Goal: Task Accomplishment & Management: Use online tool/utility

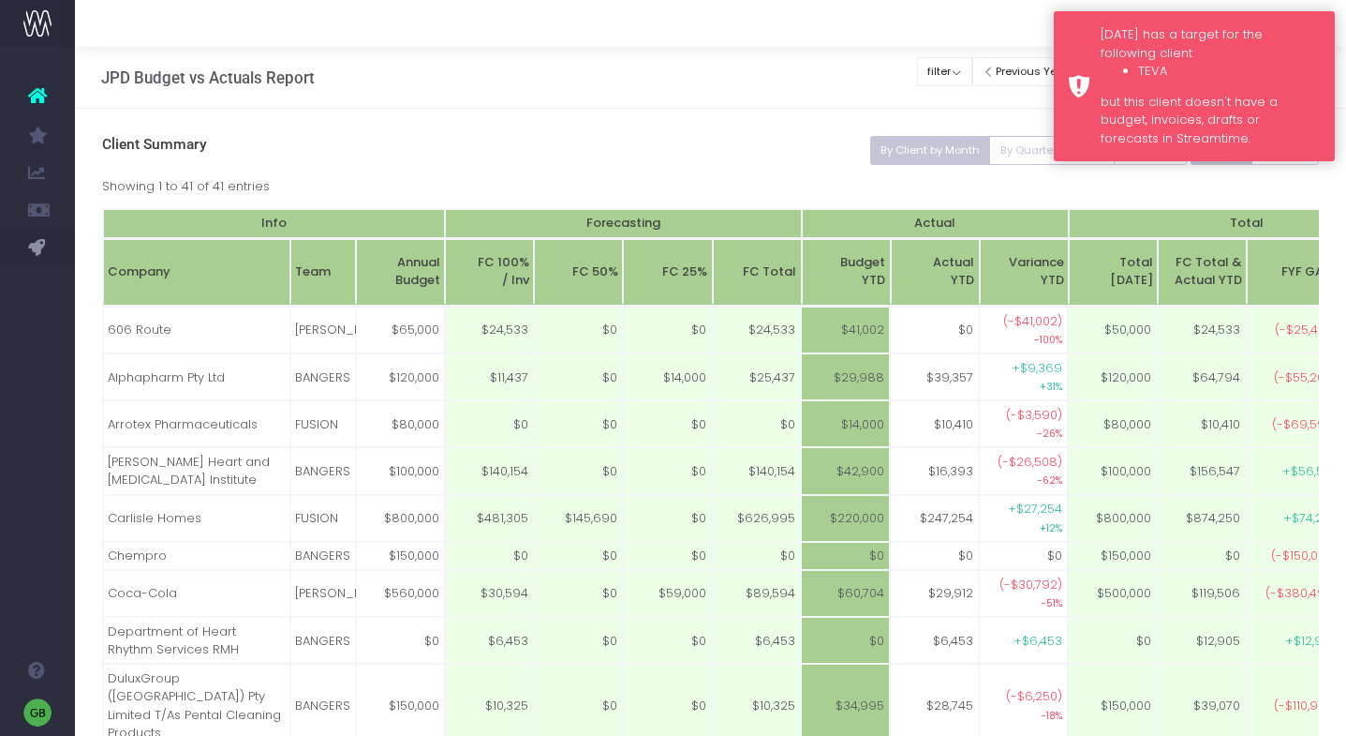
click at [1073, 14] on div "Monday has a target for the following client TEVA but this client doesn't have …" at bounding box center [1194, 86] width 281 height 150
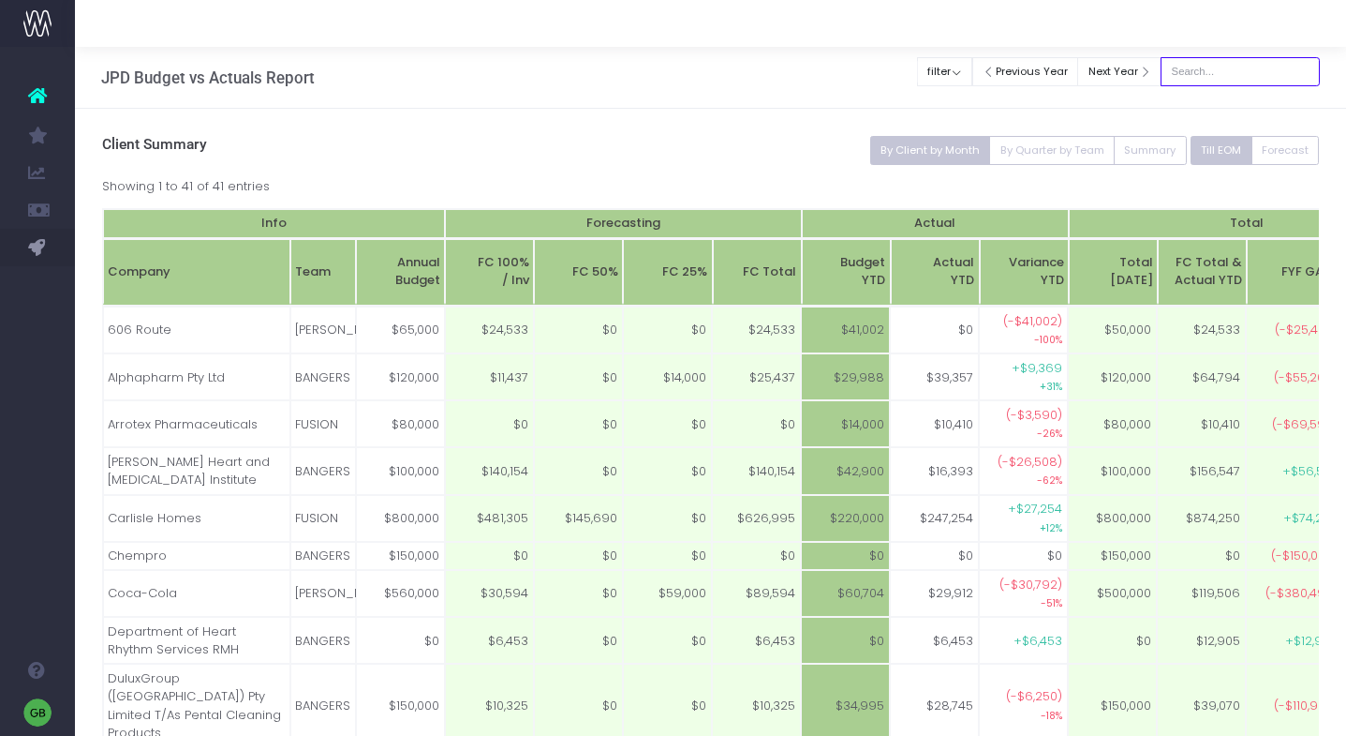
click at [1239, 71] on input "text" at bounding box center [1240, 71] width 159 height 29
type input "n"
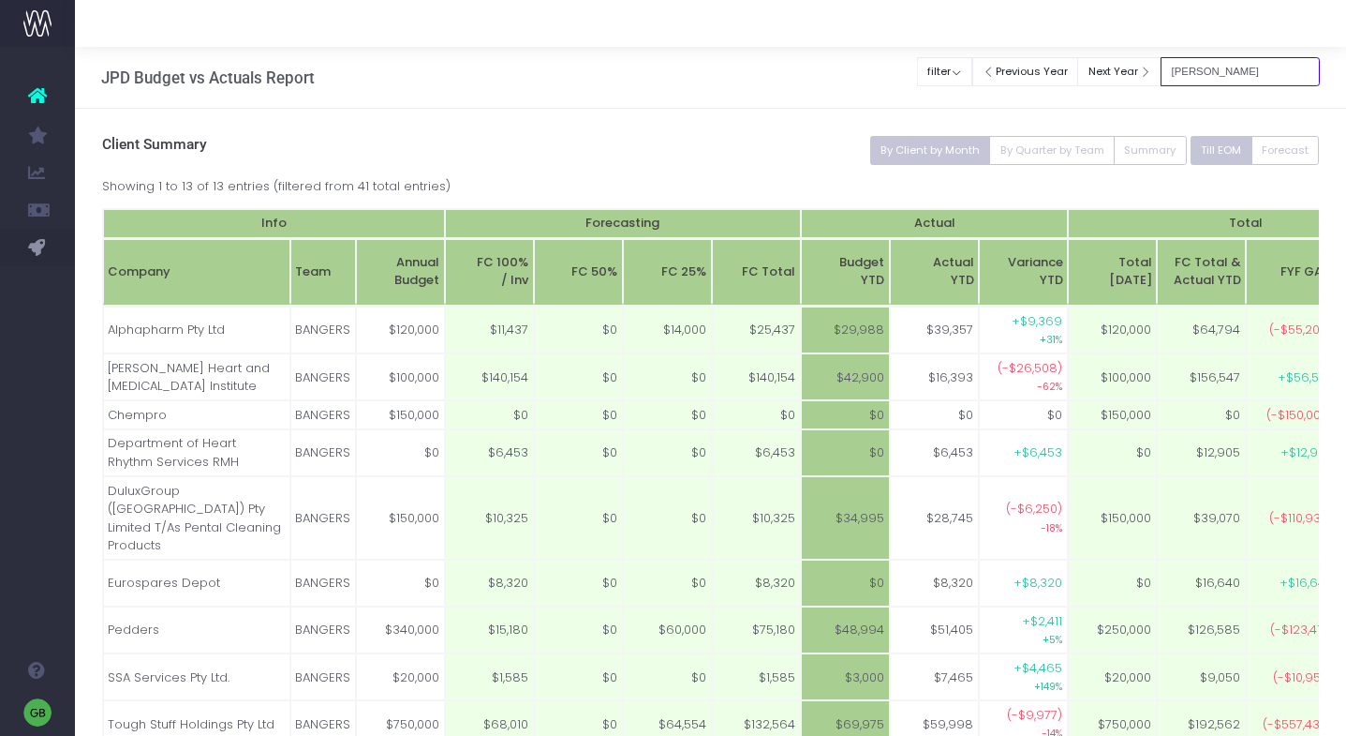
type input "[PERSON_NAME]"
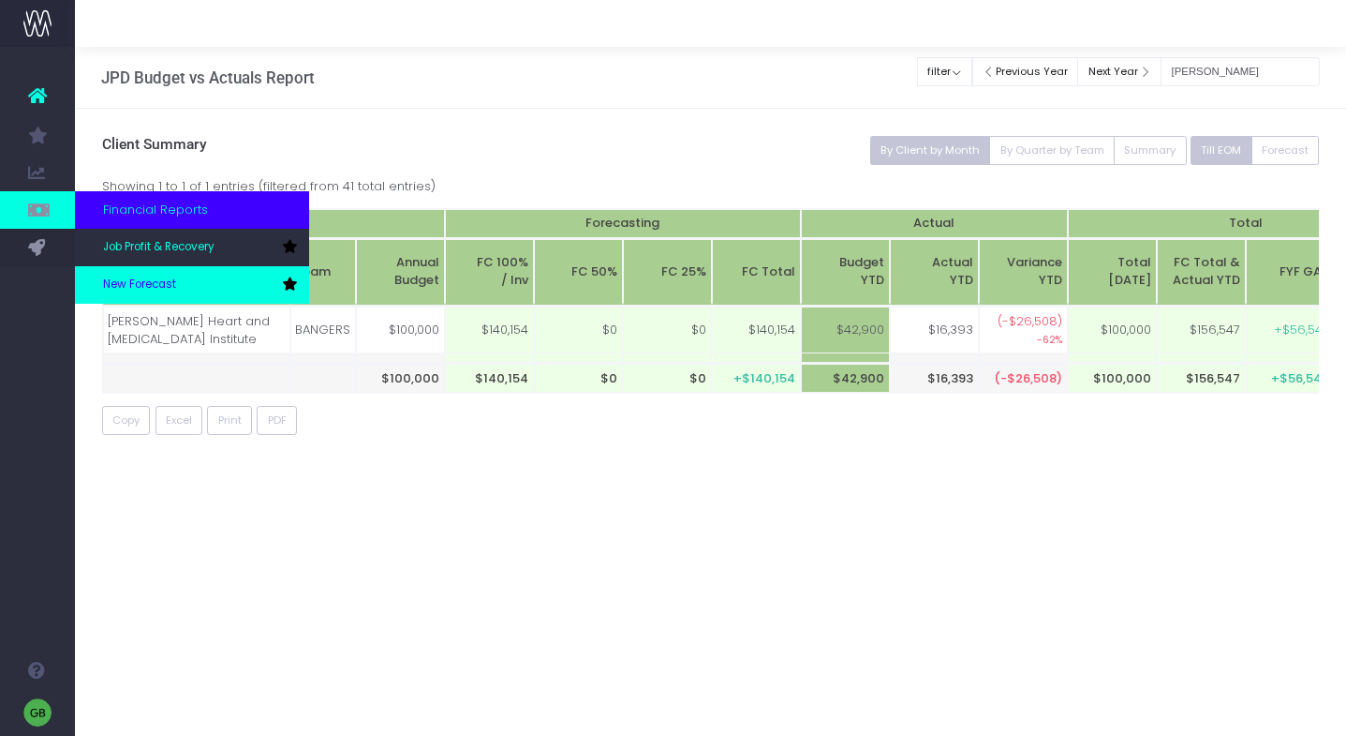
click at [171, 286] on span "New Forecast" at bounding box center [139, 284] width 73 height 17
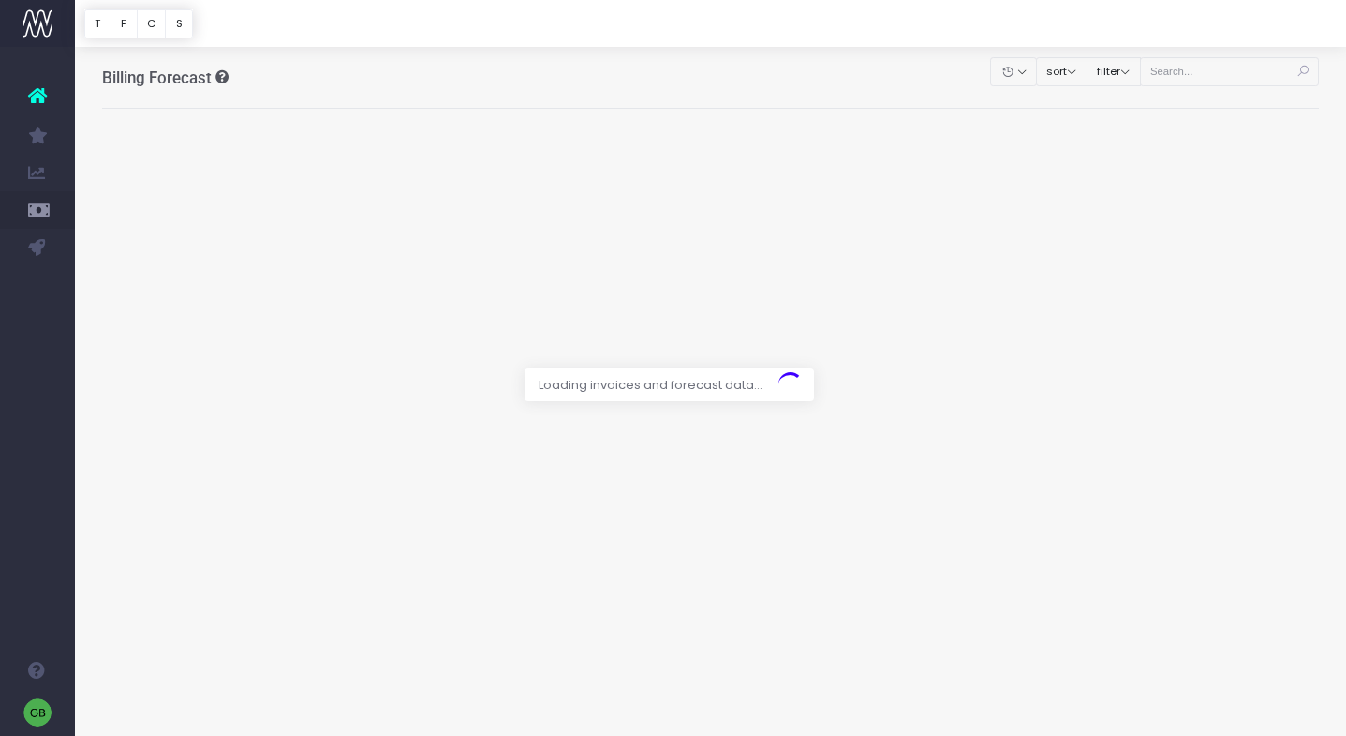
click at [1225, 70] on div at bounding box center [673, 368] width 1346 height 736
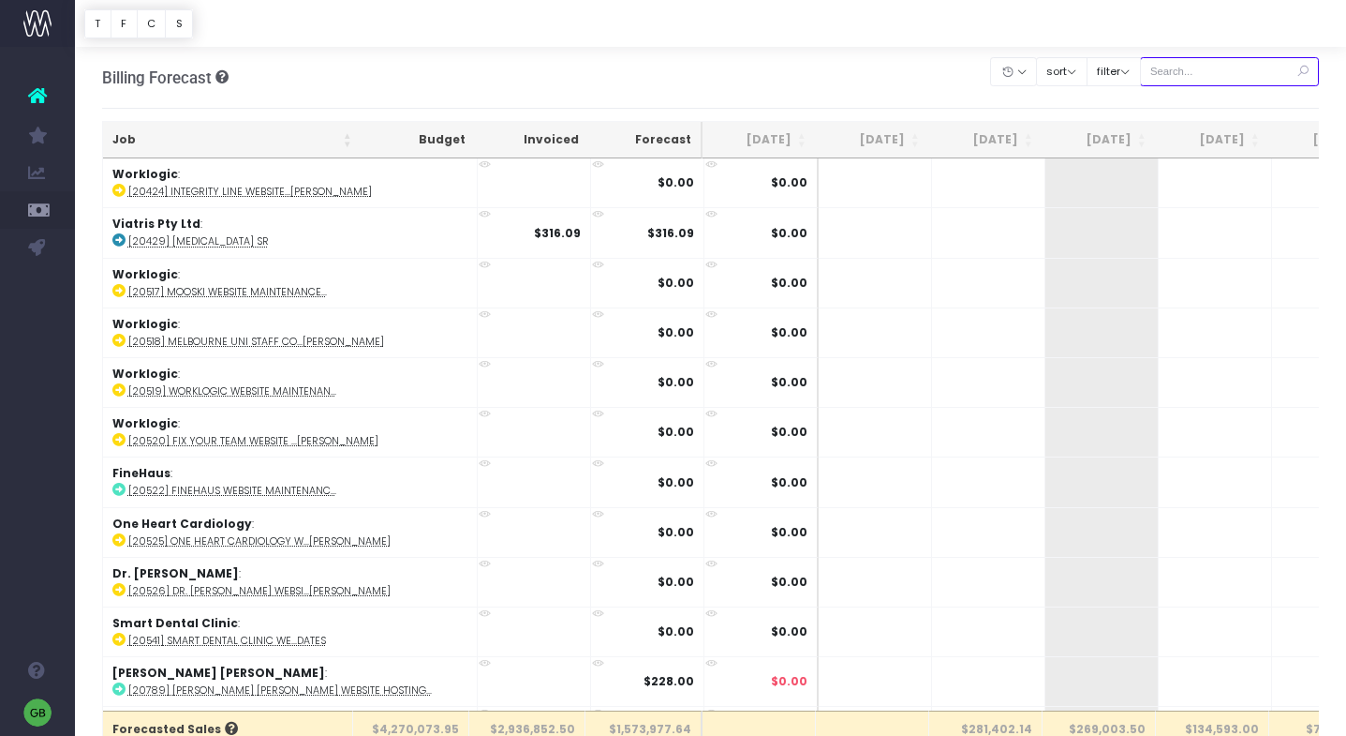
click at [1274, 68] on input "text" at bounding box center [1230, 71] width 180 height 29
type input "[PERSON_NAME]"
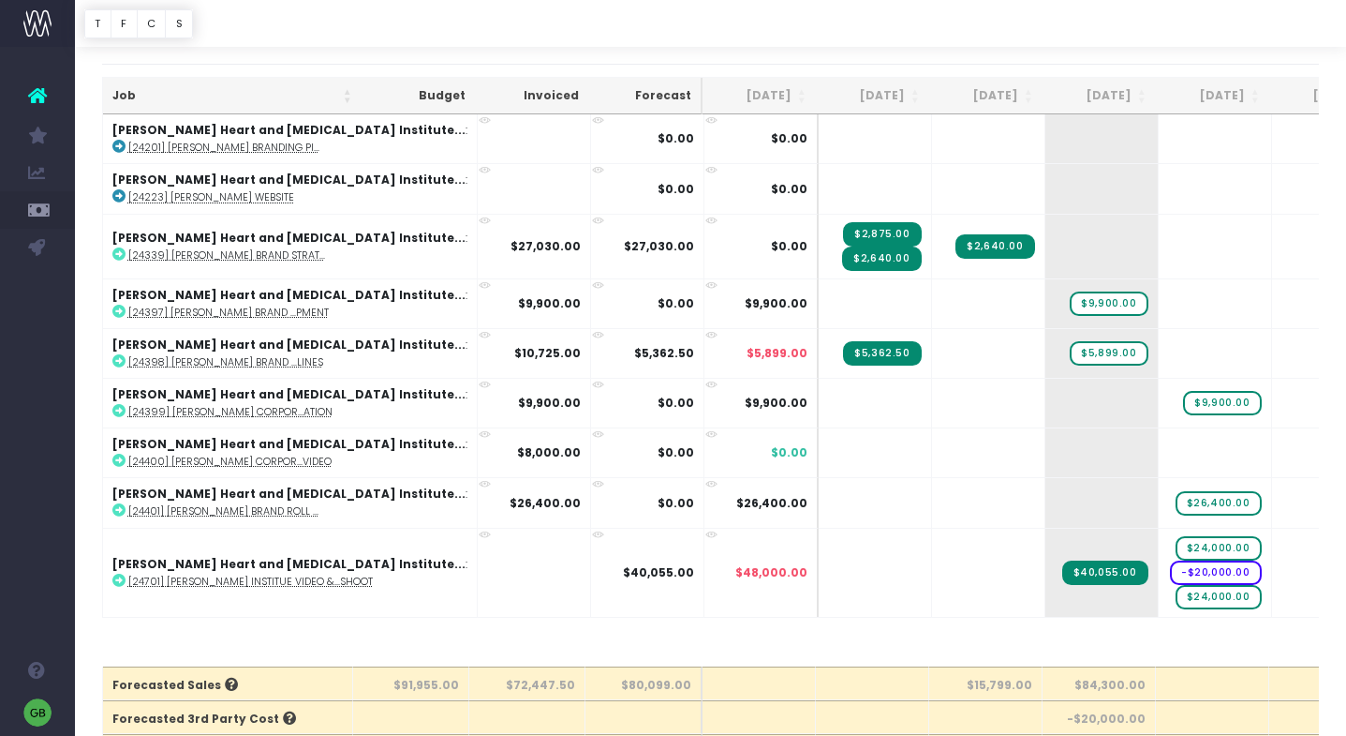
scroll to position [48, 0]
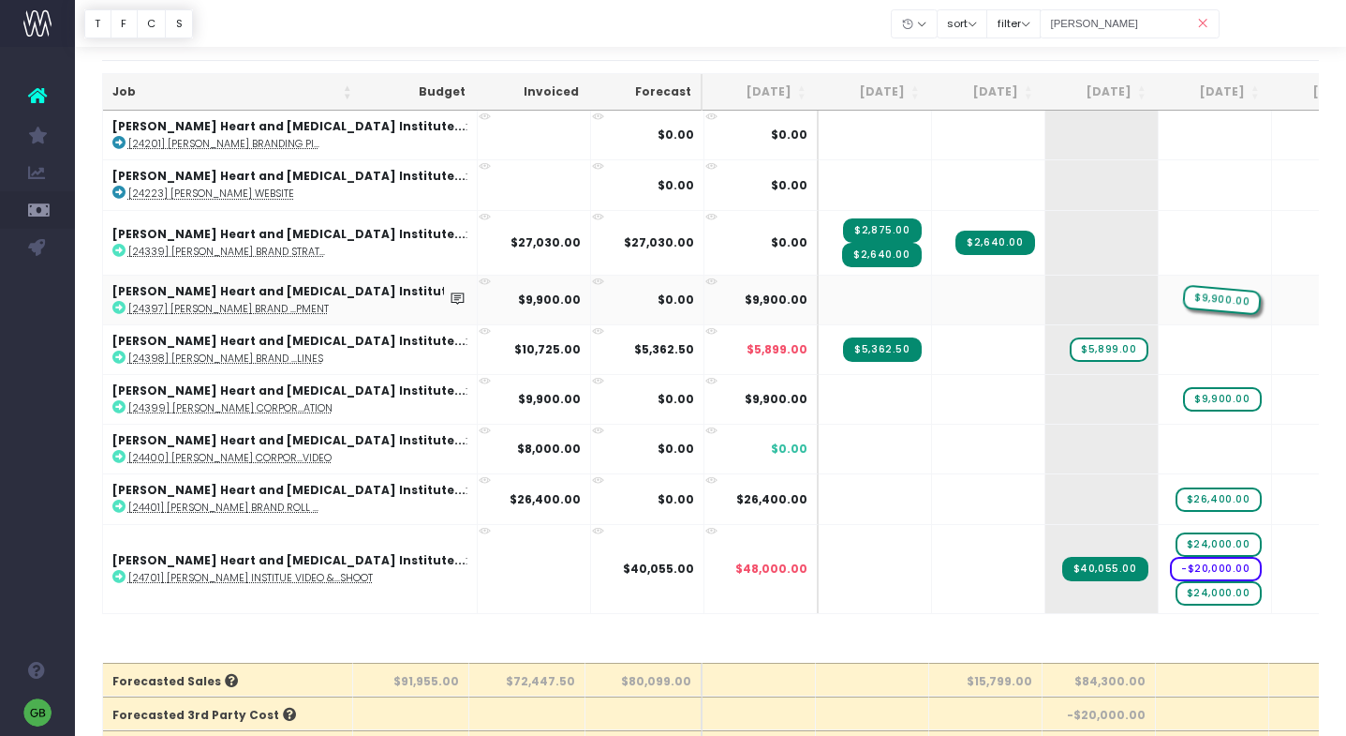
drag, startPoint x: 1008, startPoint y: 296, endPoint x: 1153, endPoint y: 296, distance: 145.2
click at [1176, 498] on span "$26,400.00" at bounding box center [1219, 499] width 86 height 24
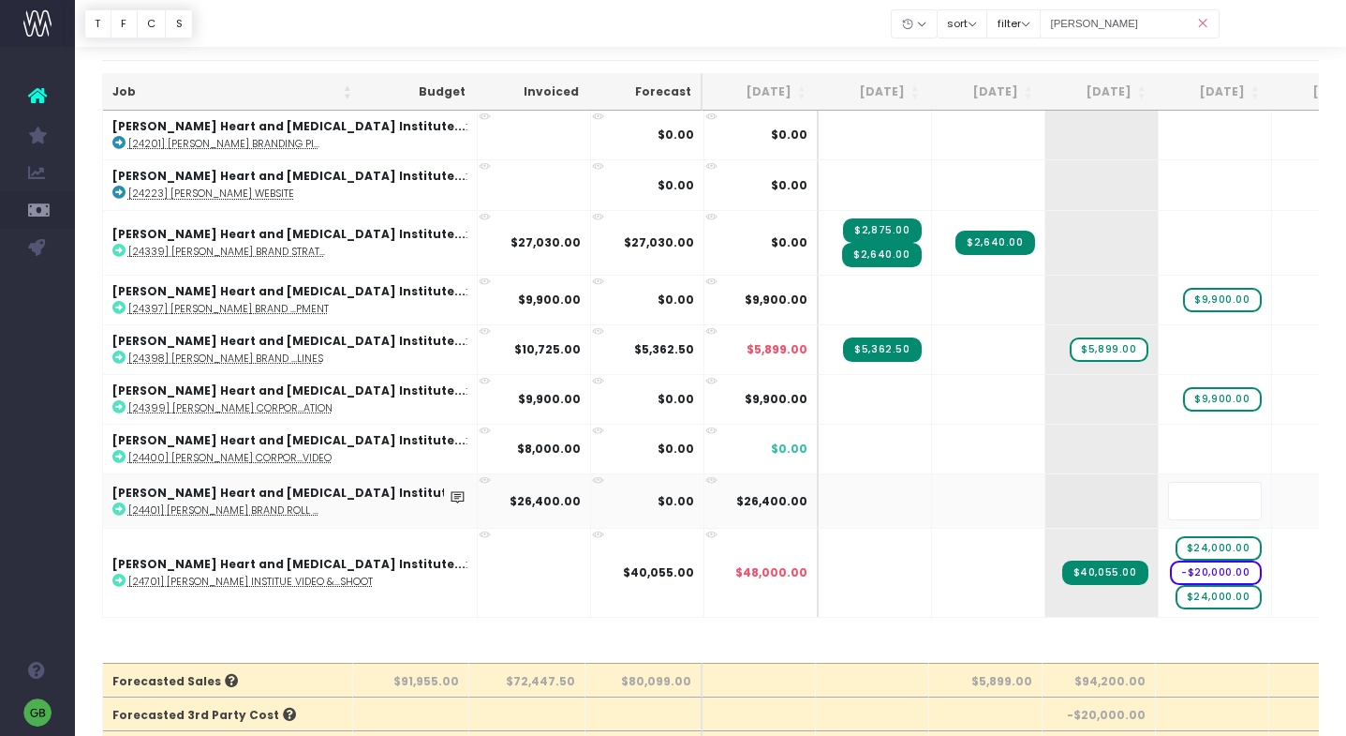
click at [822, 24] on div at bounding box center [710, 23] width 1271 height 47
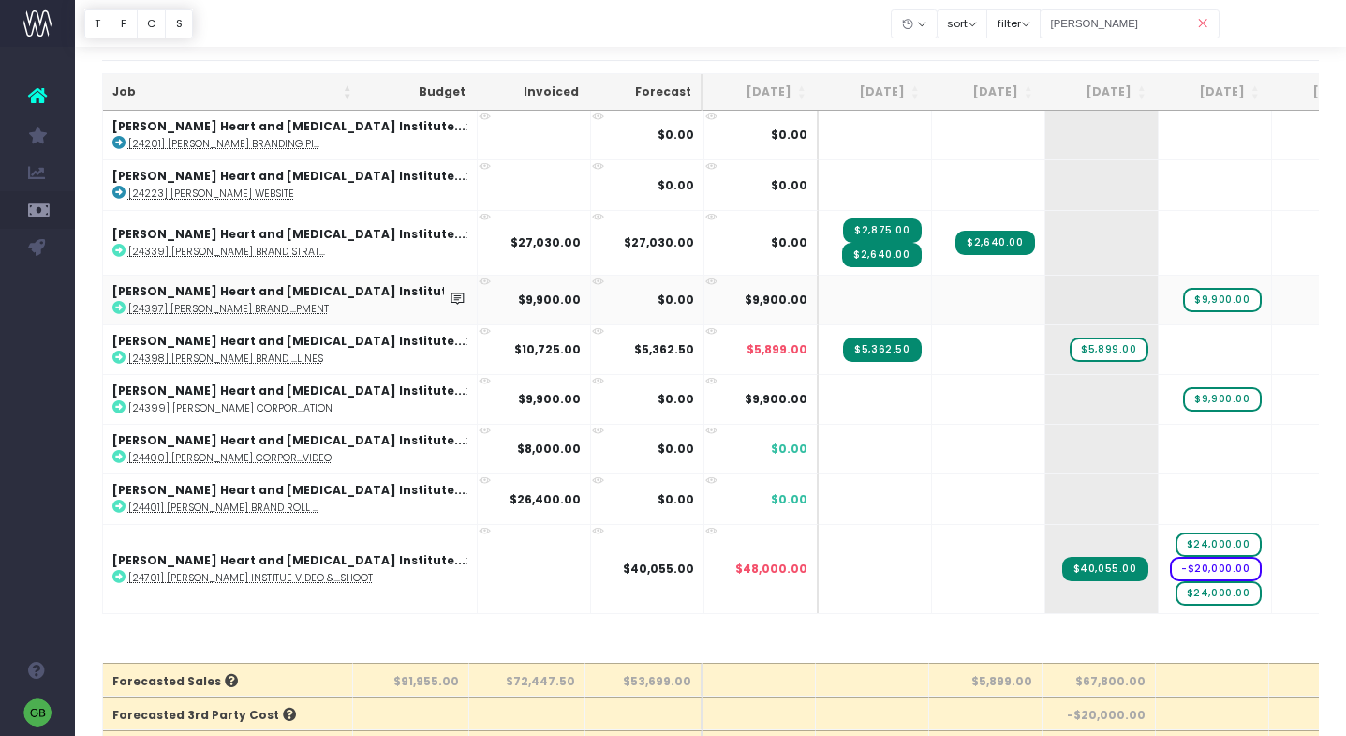
click at [274, 305] on abbr "[24397] [PERSON_NAME] Brand ...pment" at bounding box center [228, 309] width 201 height 14
click at [1183, 302] on span "$9,900.00" at bounding box center [1222, 300] width 78 height 24
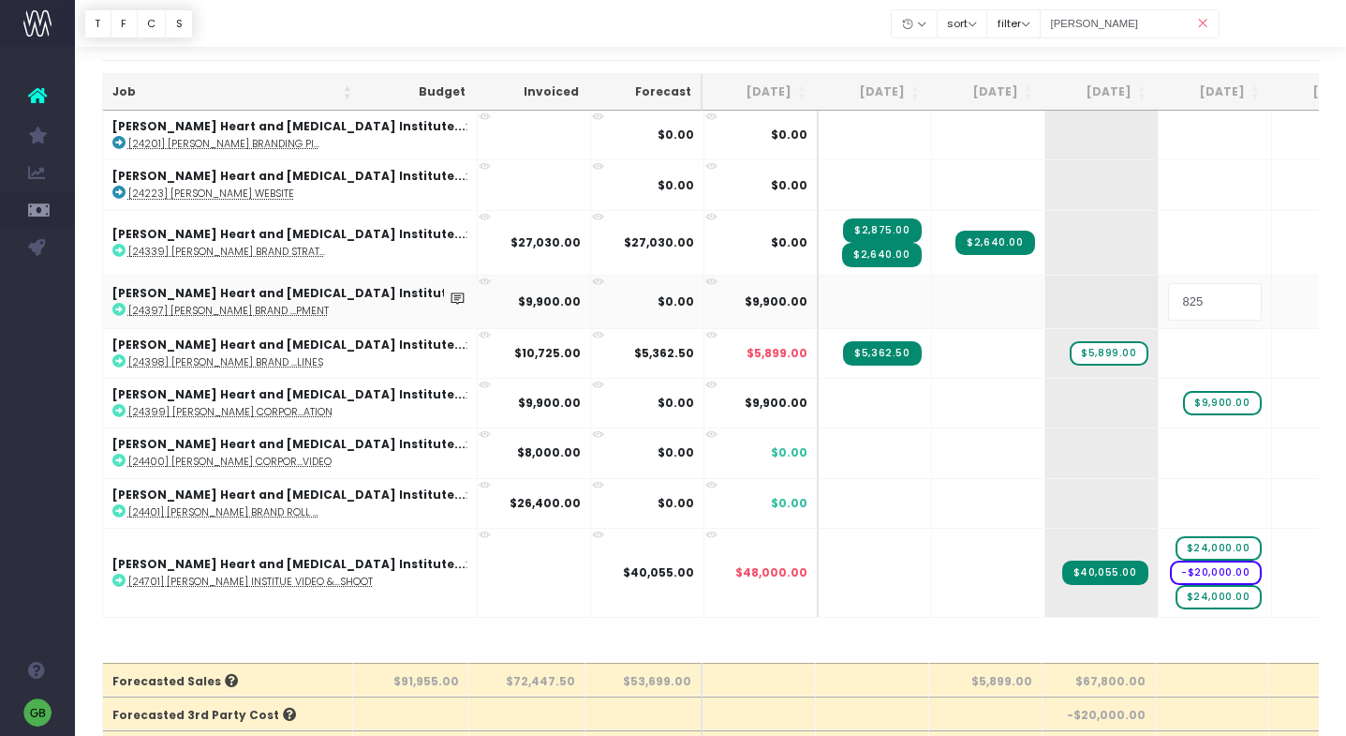
type input "8250"
click at [838, 32] on div at bounding box center [710, 23] width 1271 height 47
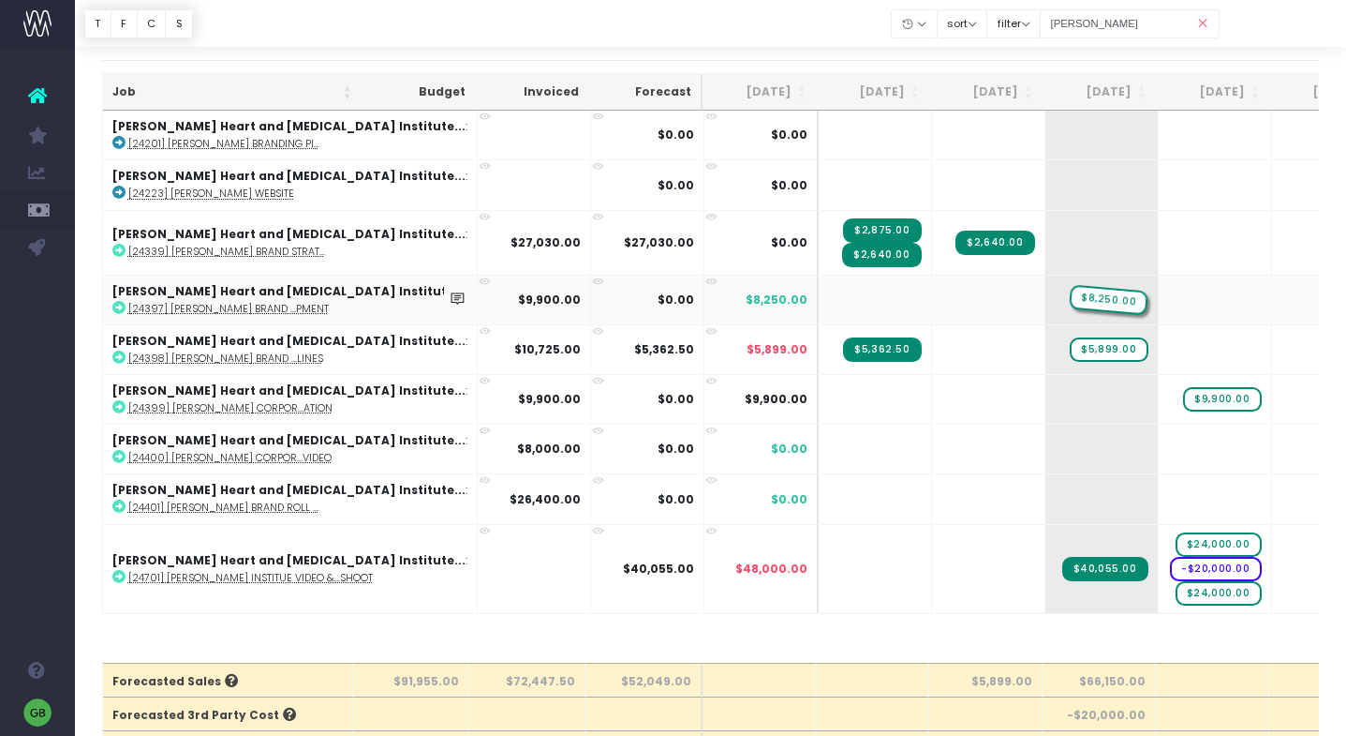
drag, startPoint x: 1116, startPoint y: 302, endPoint x: 1029, endPoint y: 302, distance: 87.1
click at [1159, 299] on span "+" at bounding box center [1187, 299] width 56 height 49
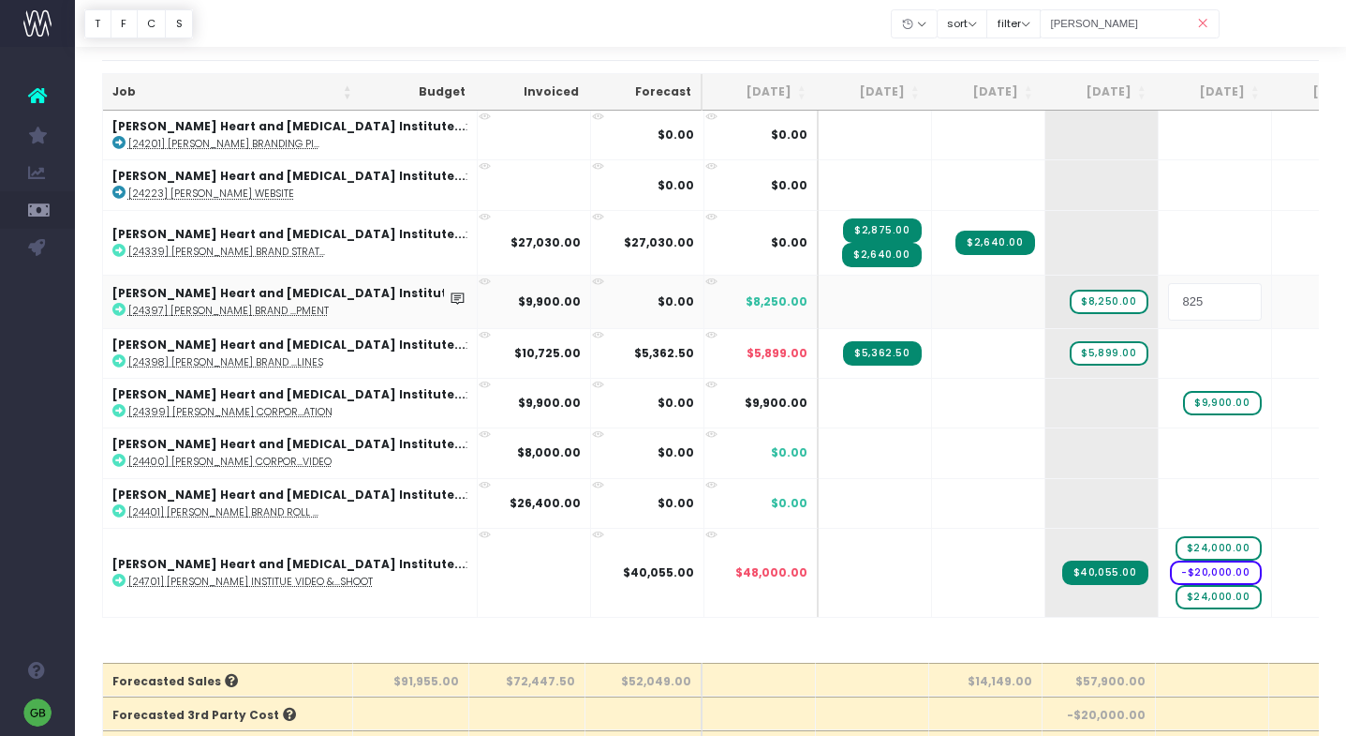
type input "8250"
click at [835, 44] on div at bounding box center [710, 23] width 1271 height 47
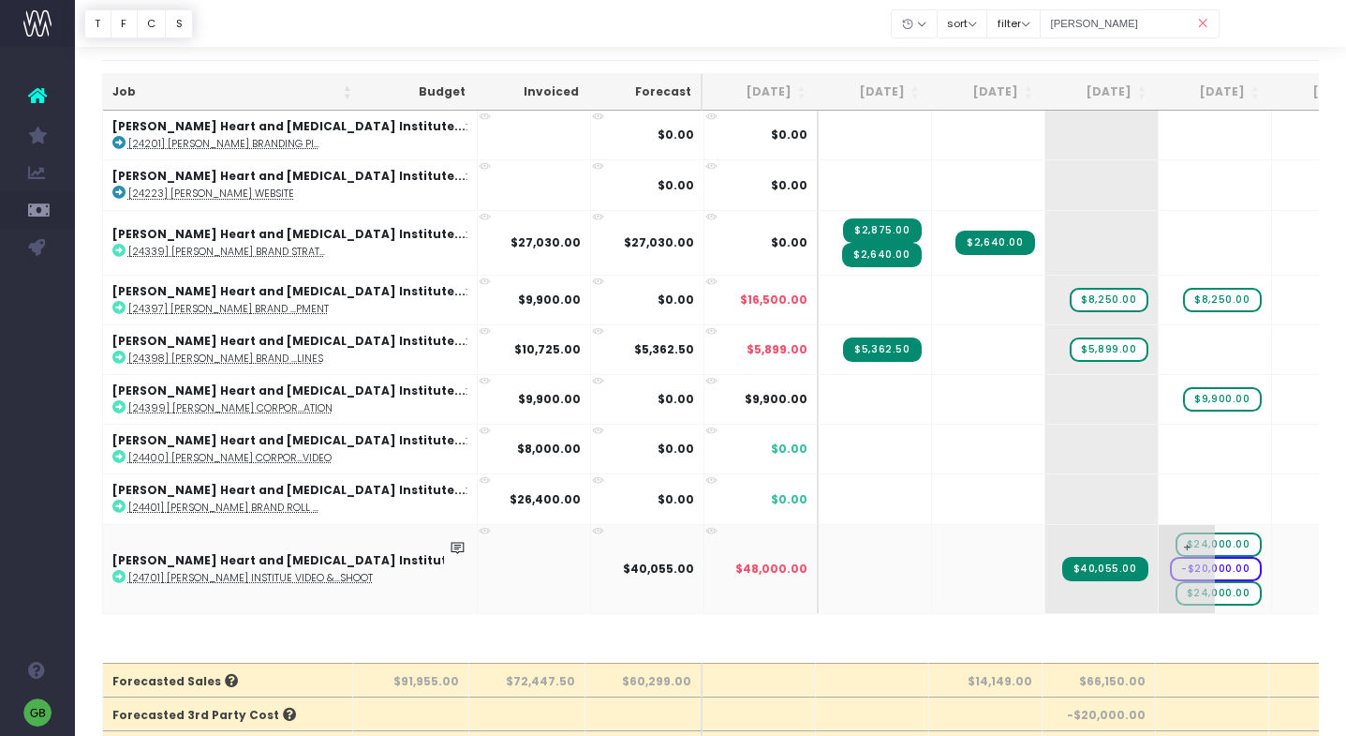
click at [1176, 544] on span "$24,000.00" at bounding box center [1219, 544] width 86 height 24
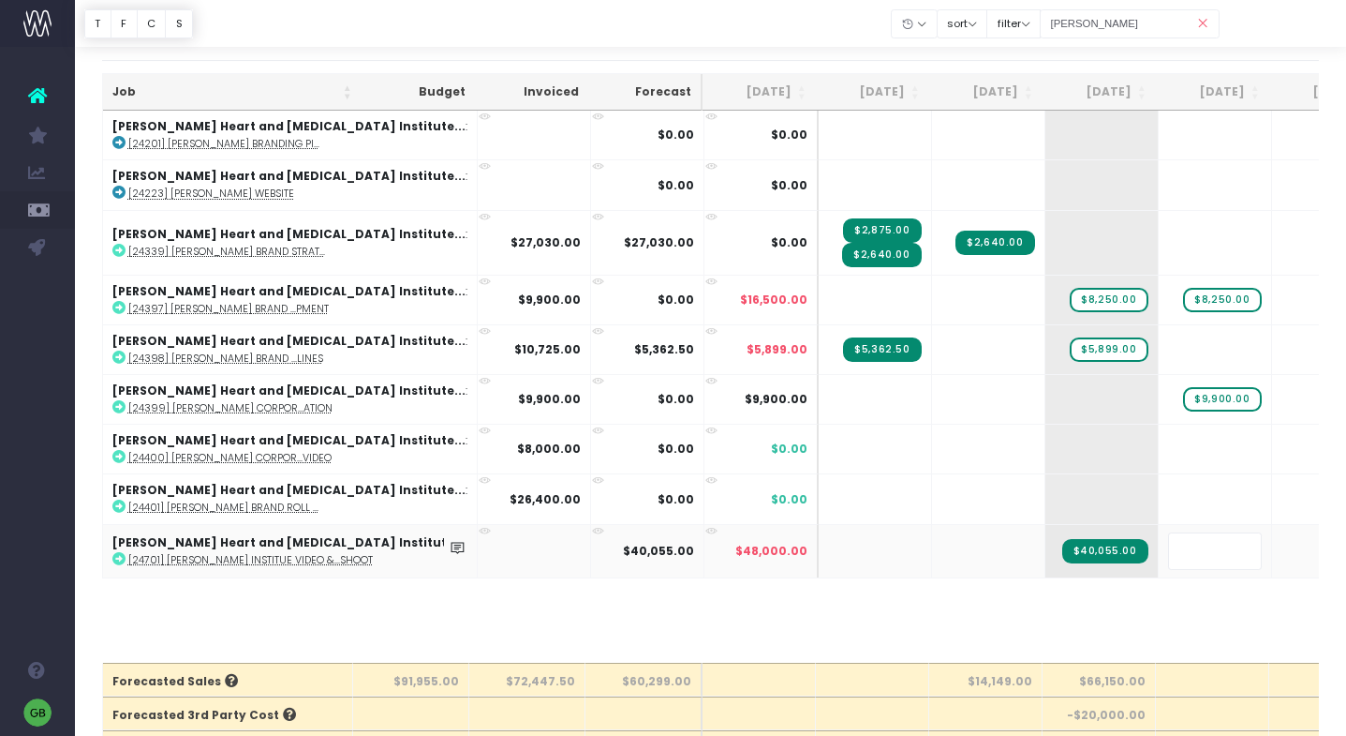
click at [881, 21] on div at bounding box center [710, 23] width 1271 height 47
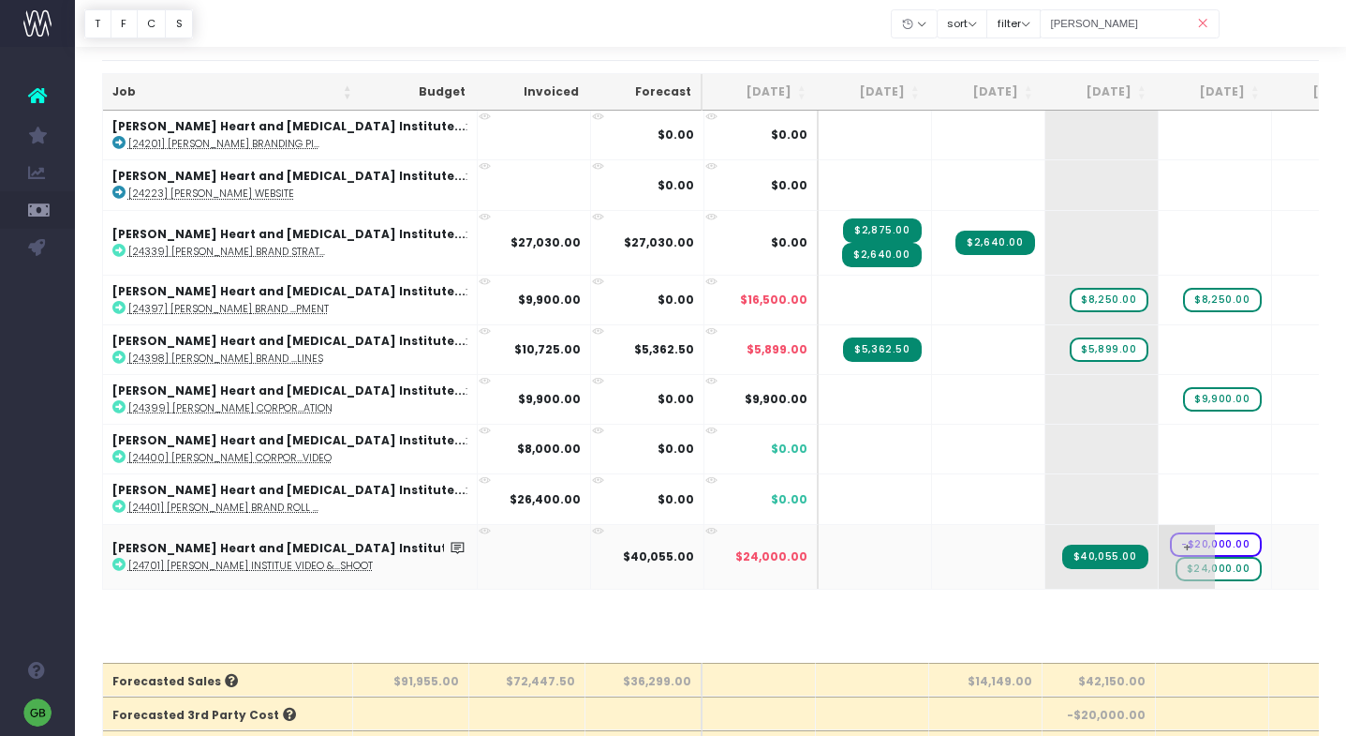
click at [1159, 572] on span "+" at bounding box center [1187, 557] width 56 height 64
click at [1176, 568] on span "$24,000.00" at bounding box center [1219, 569] width 86 height 24
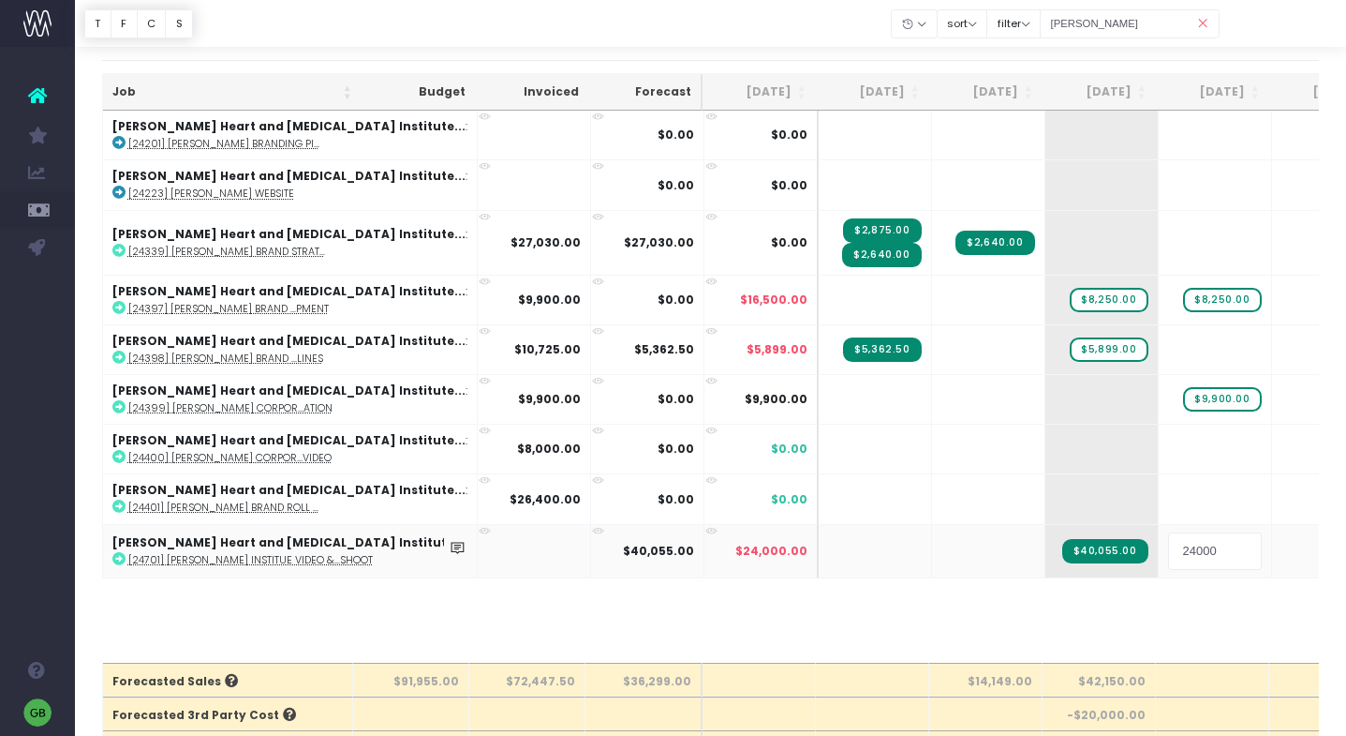
click at [829, 37] on div at bounding box center [710, 23] width 1271 height 47
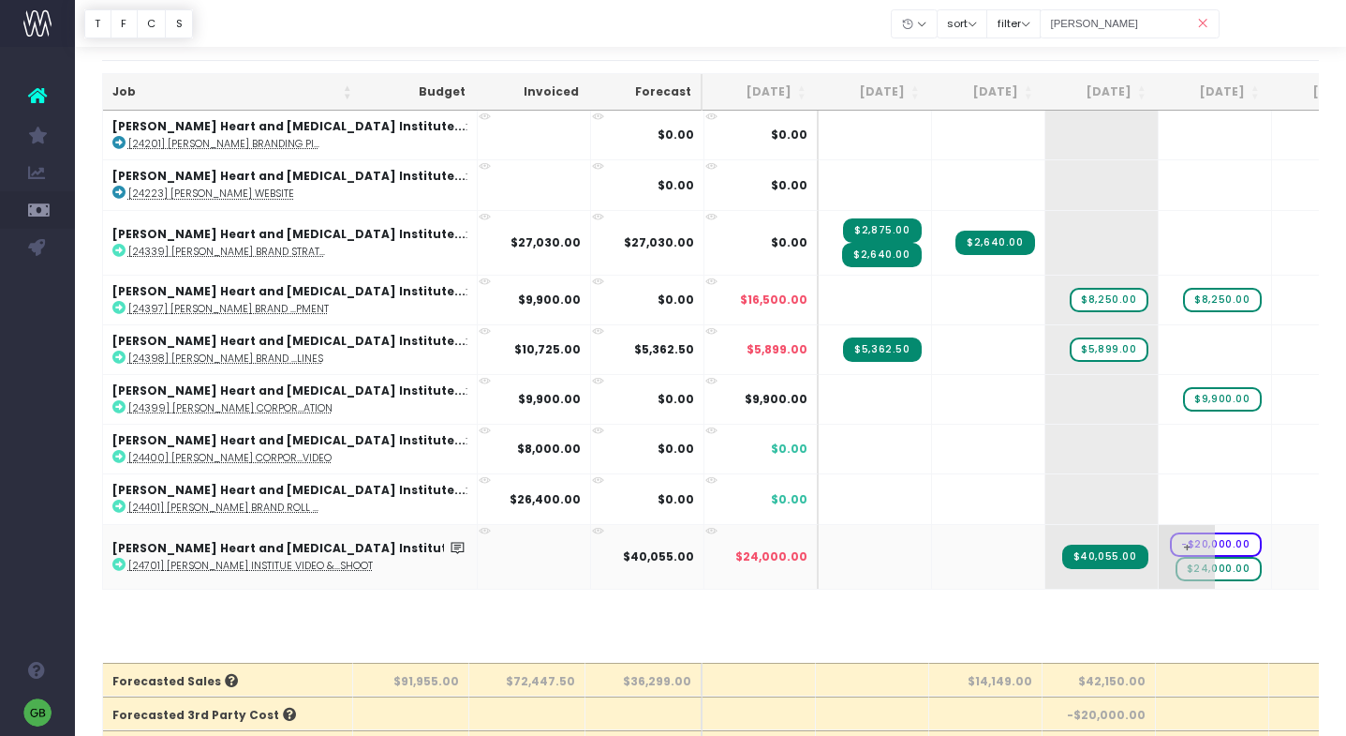
click at [1176, 565] on span "$24,000.00" at bounding box center [1219, 569] width 86 height 24
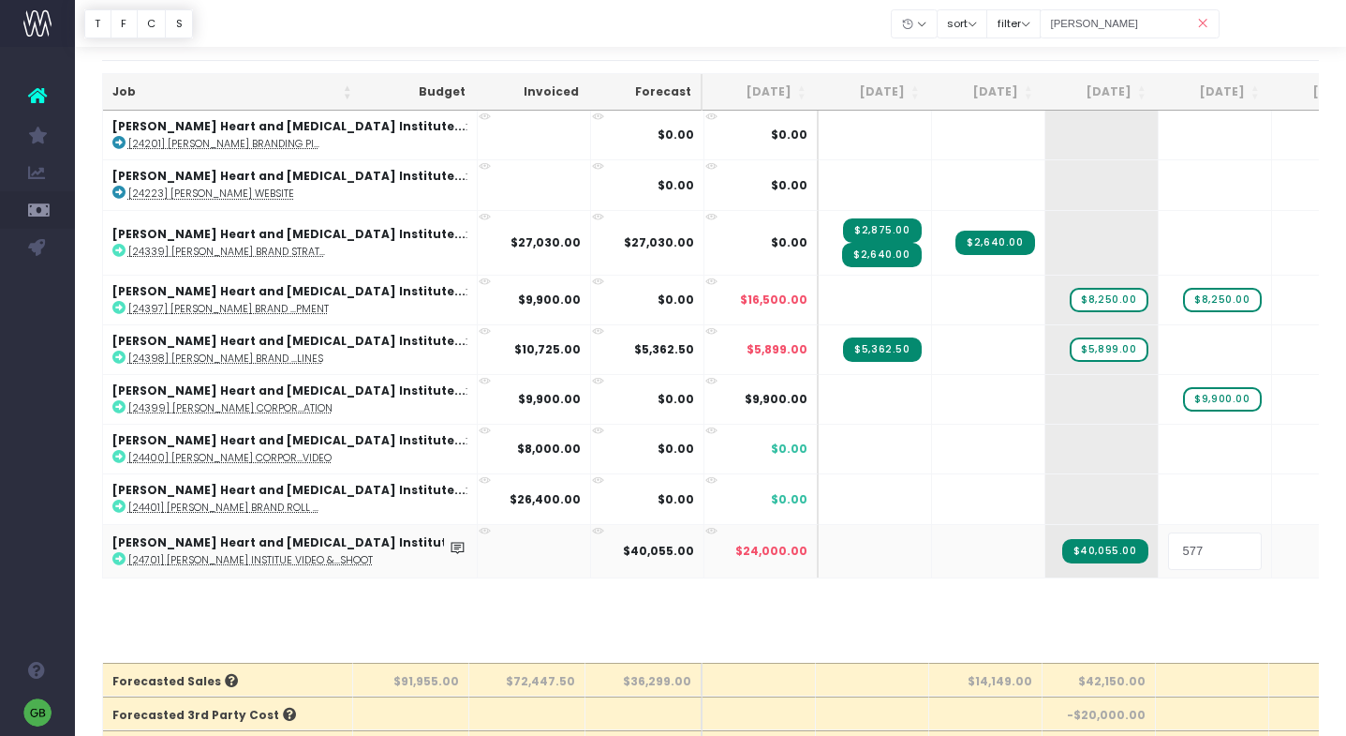
type input "5775"
click at [996, 612] on body "Oh my... this is bad. [PERSON_NAME] wasn't able to load this page. Please conta…" at bounding box center [673, 320] width 1346 height 736
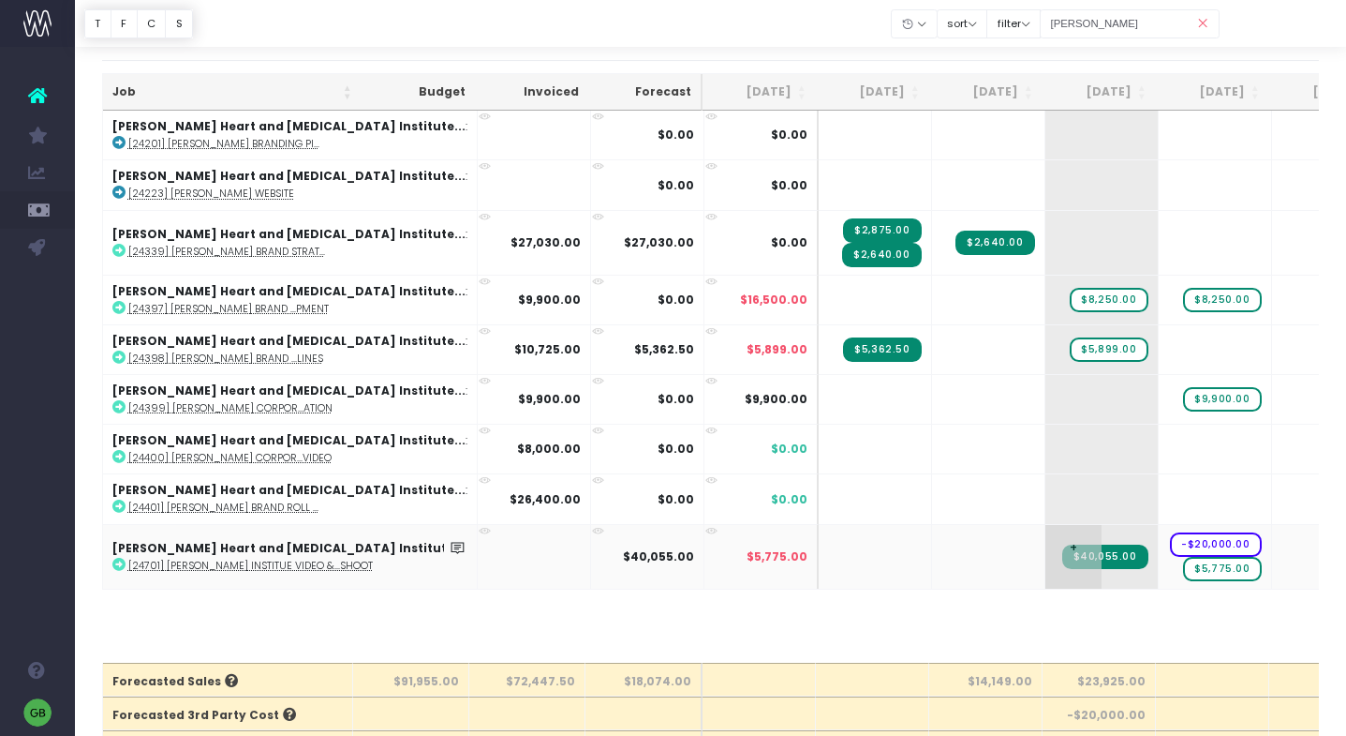
click at [1046, 567] on span "+" at bounding box center [1074, 557] width 56 height 64
type input "5775"
click at [982, 622] on body "Oh my... this is bad. [PERSON_NAME] wasn't able to load this page. Please conta…" at bounding box center [673, 320] width 1346 height 736
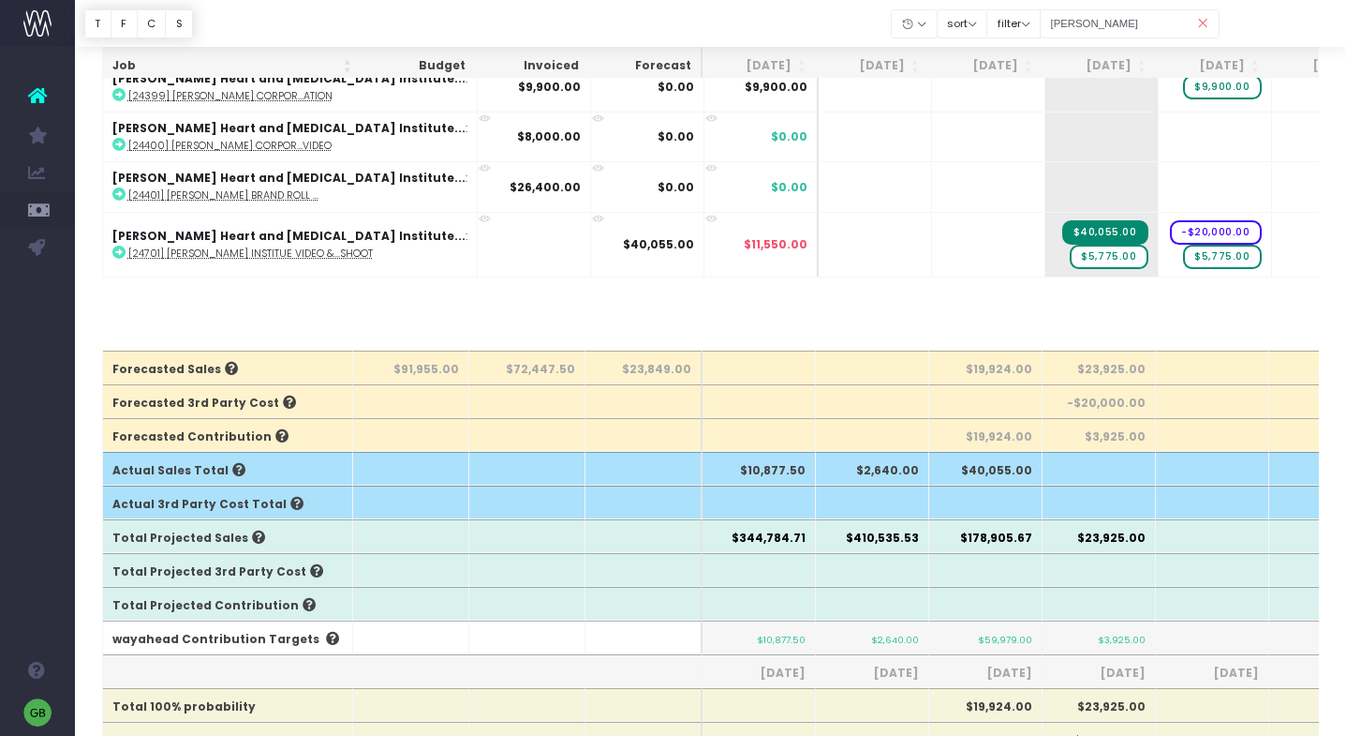
scroll to position [0, 0]
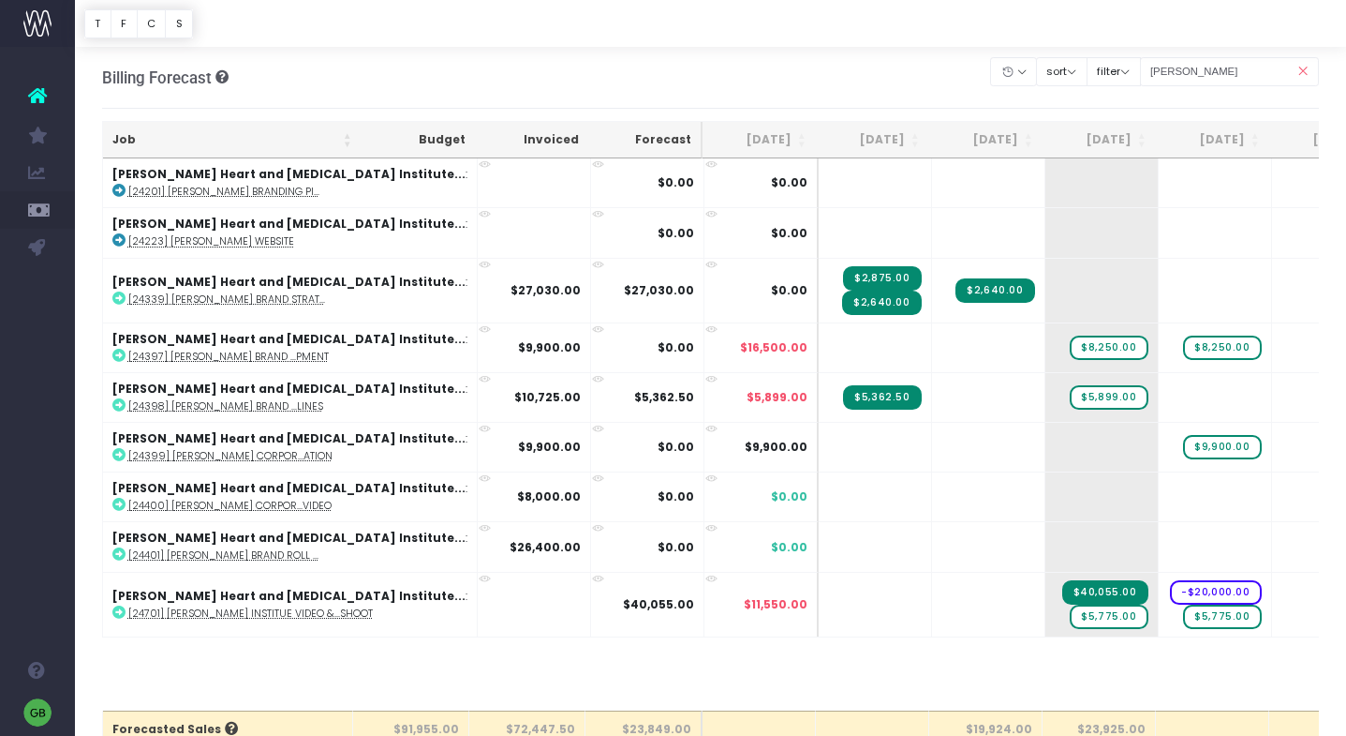
click at [1307, 73] on icon at bounding box center [1302, 71] width 33 height 38
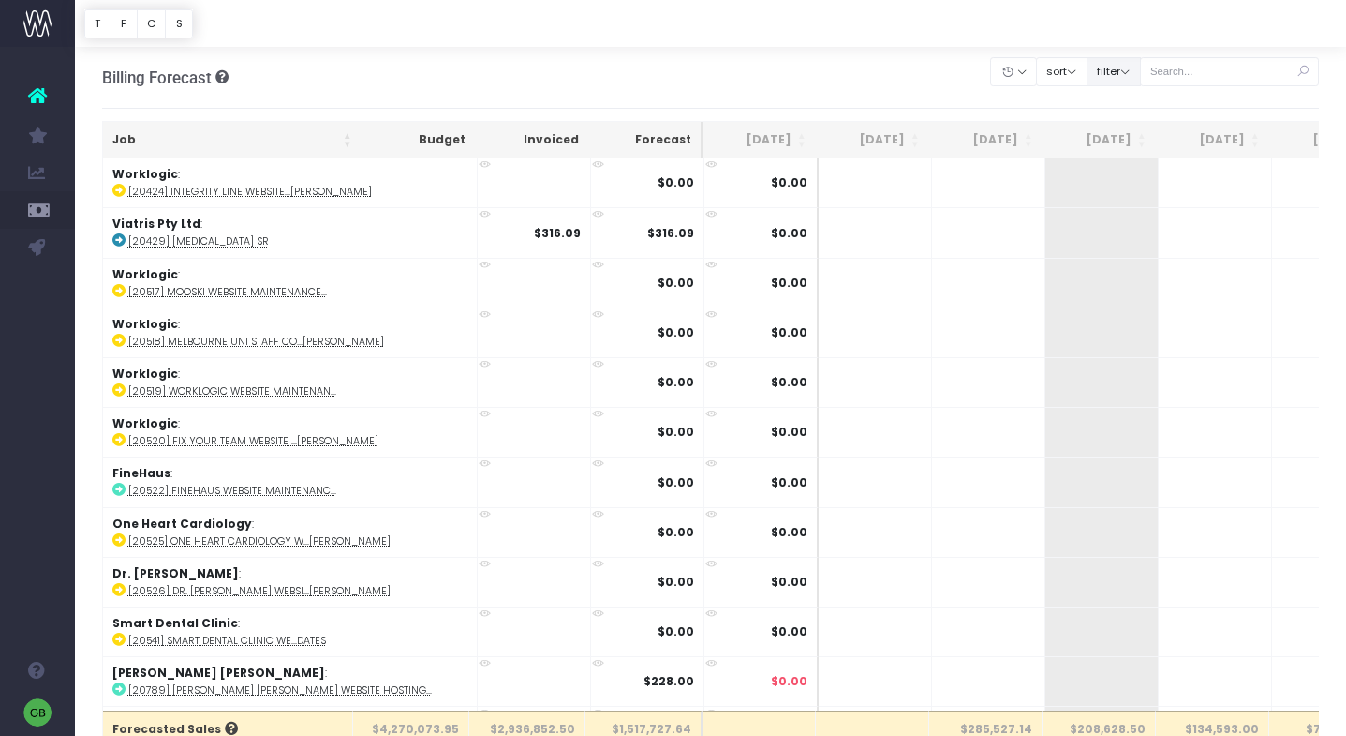
click at [1141, 66] on button "filter" at bounding box center [1114, 71] width 54 height 29
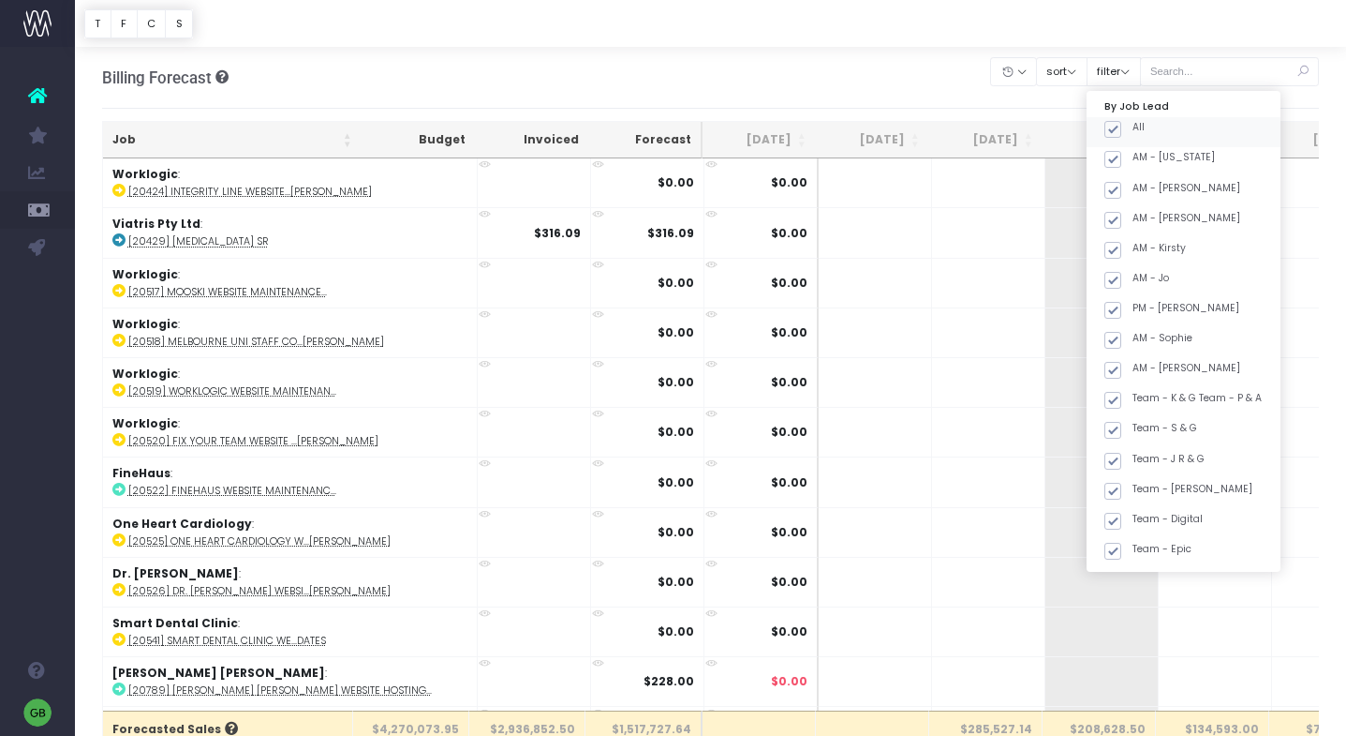
click at [1122, 128] on span at bounding box center [1113, 129] width 17 height 17
click at [1141, 128] on input "All" at bounding box center [1139, 126] width 12 height 12
checkbox input "false"
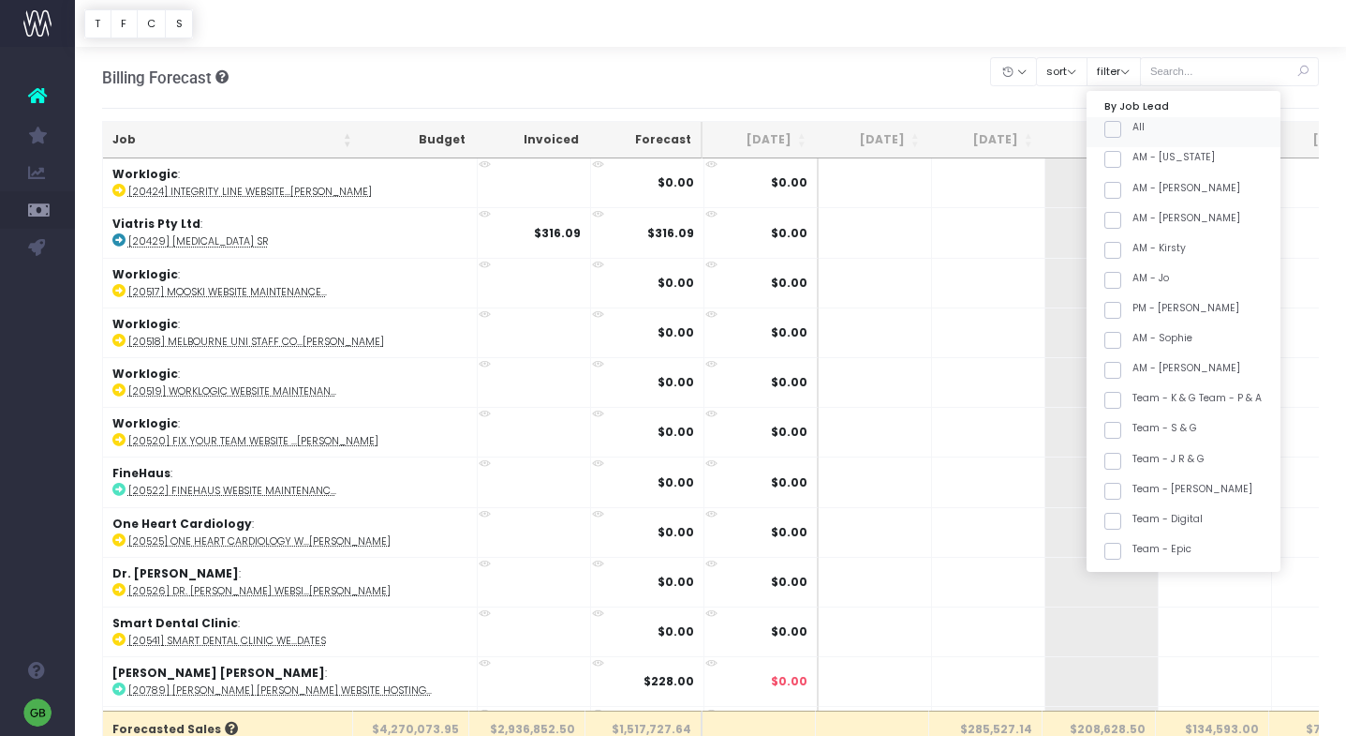
checkbox input "false"
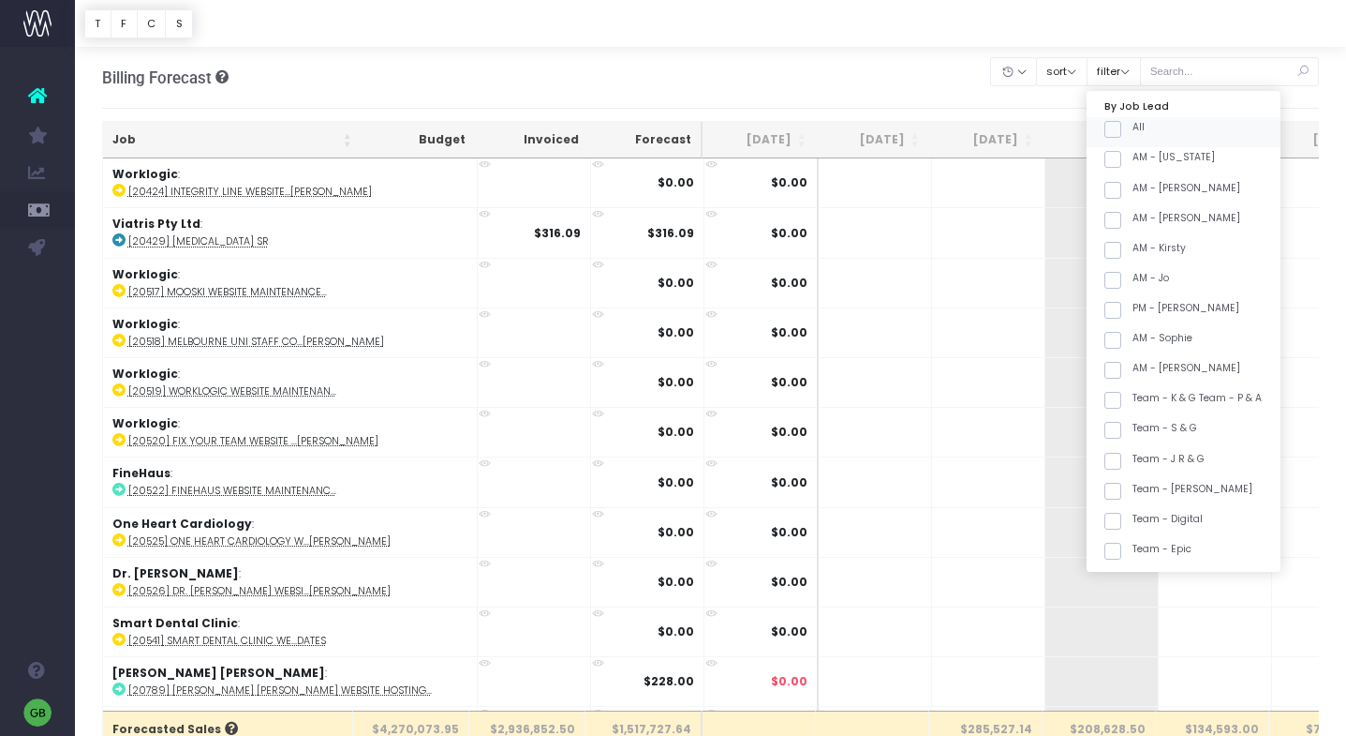
checkbox input "false"
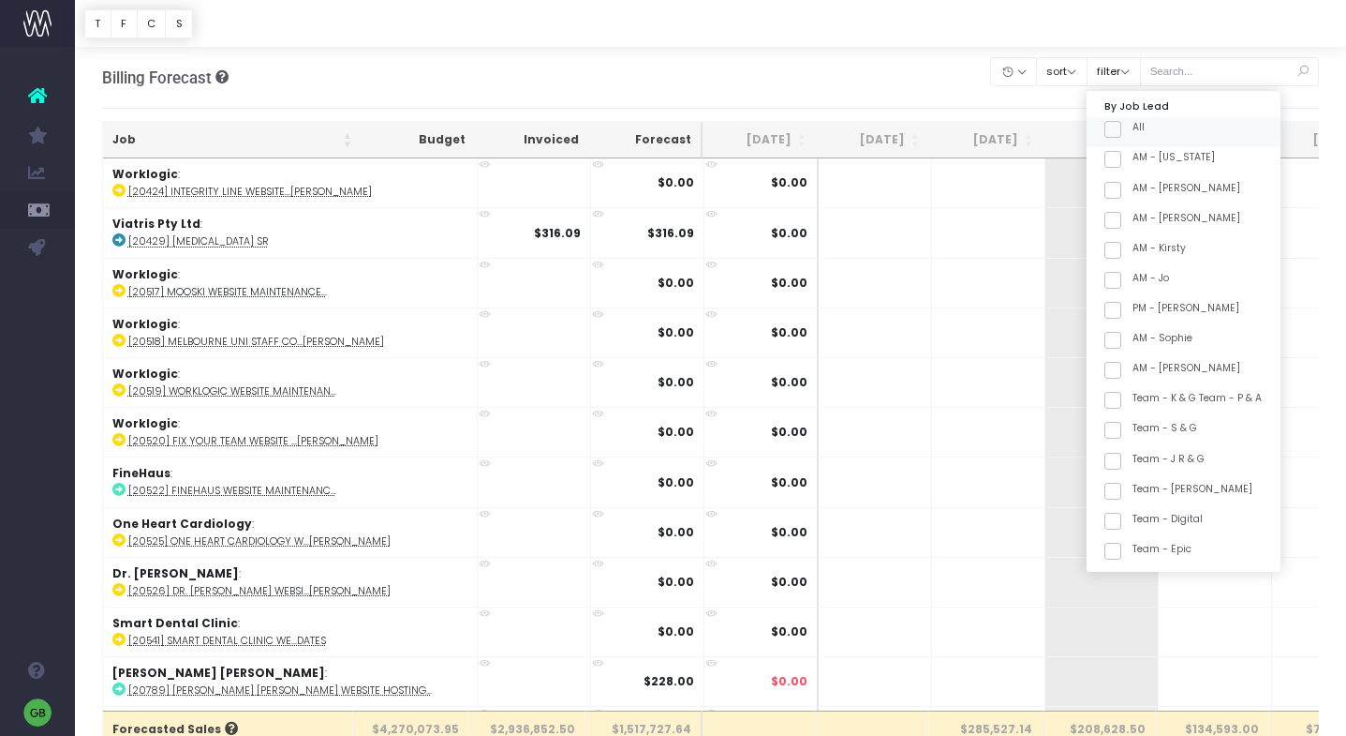
checkbox input "false"
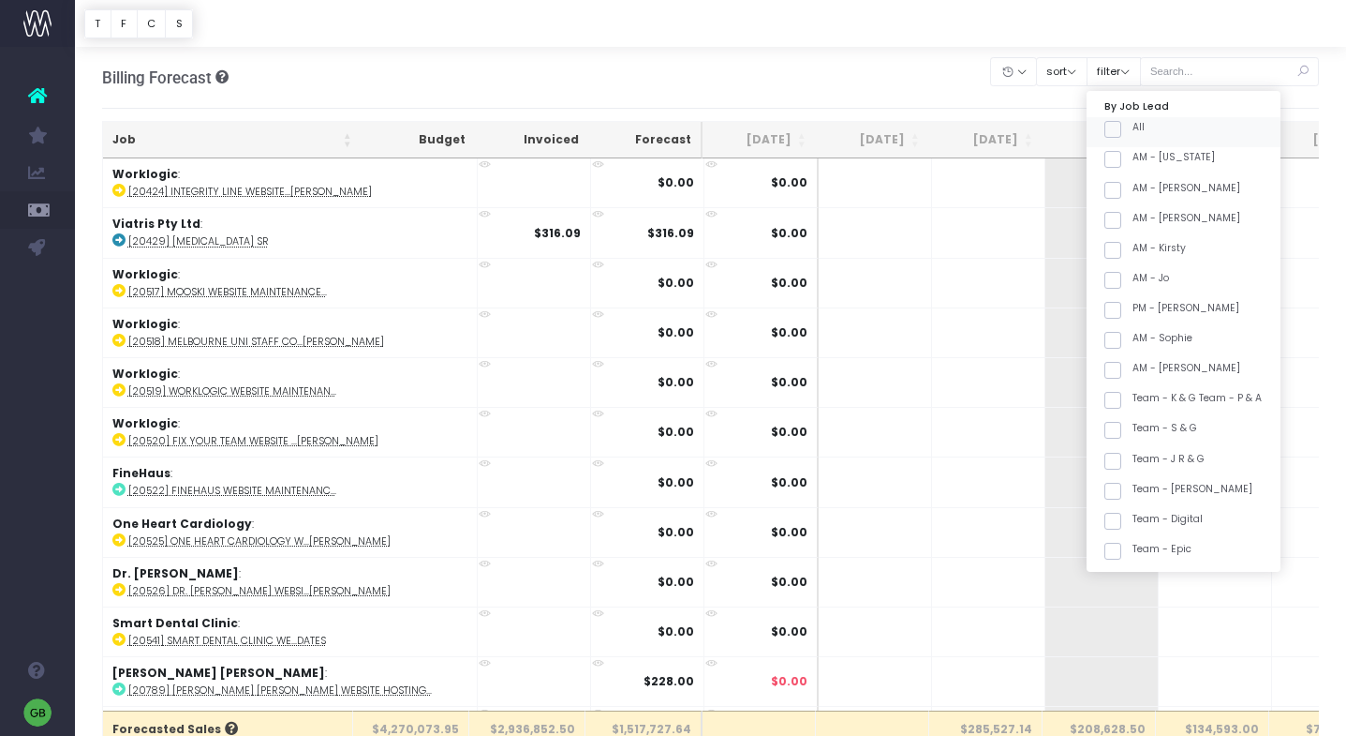
checkbox input "false"
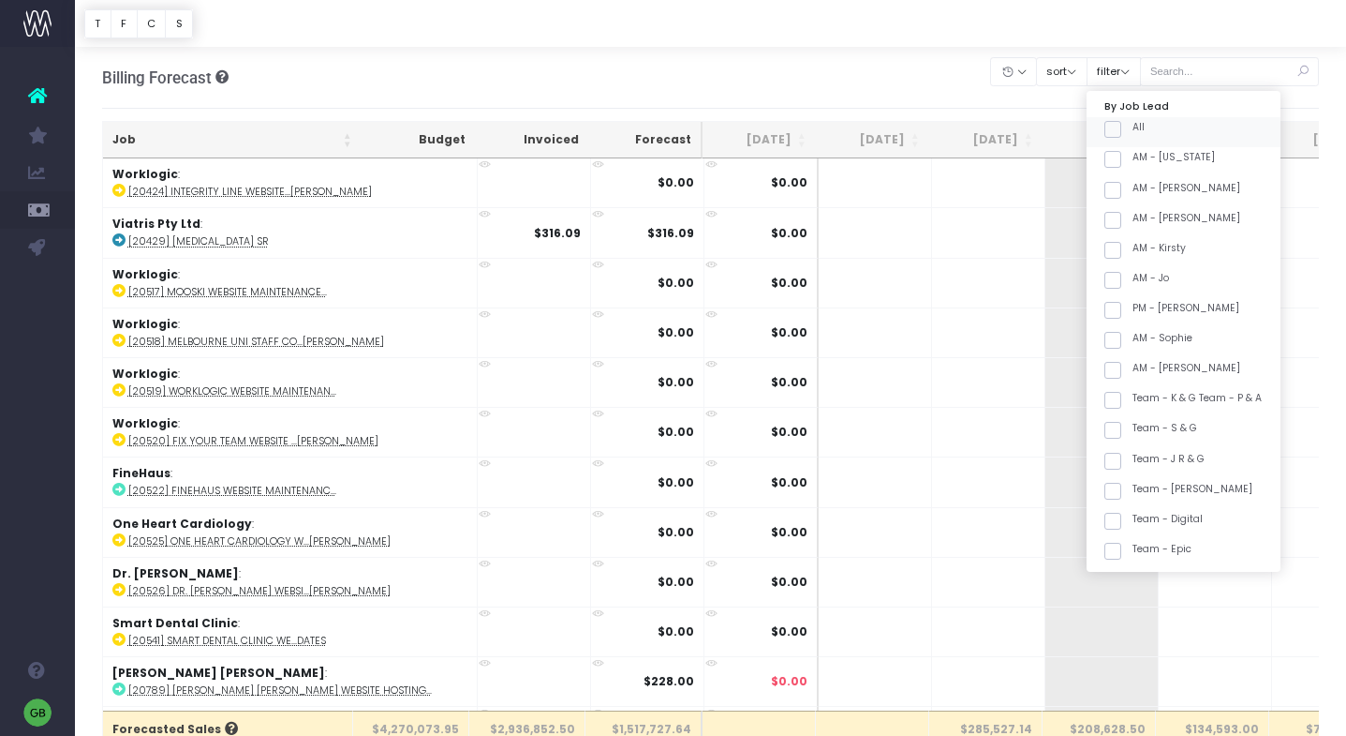
checkbox input "false"
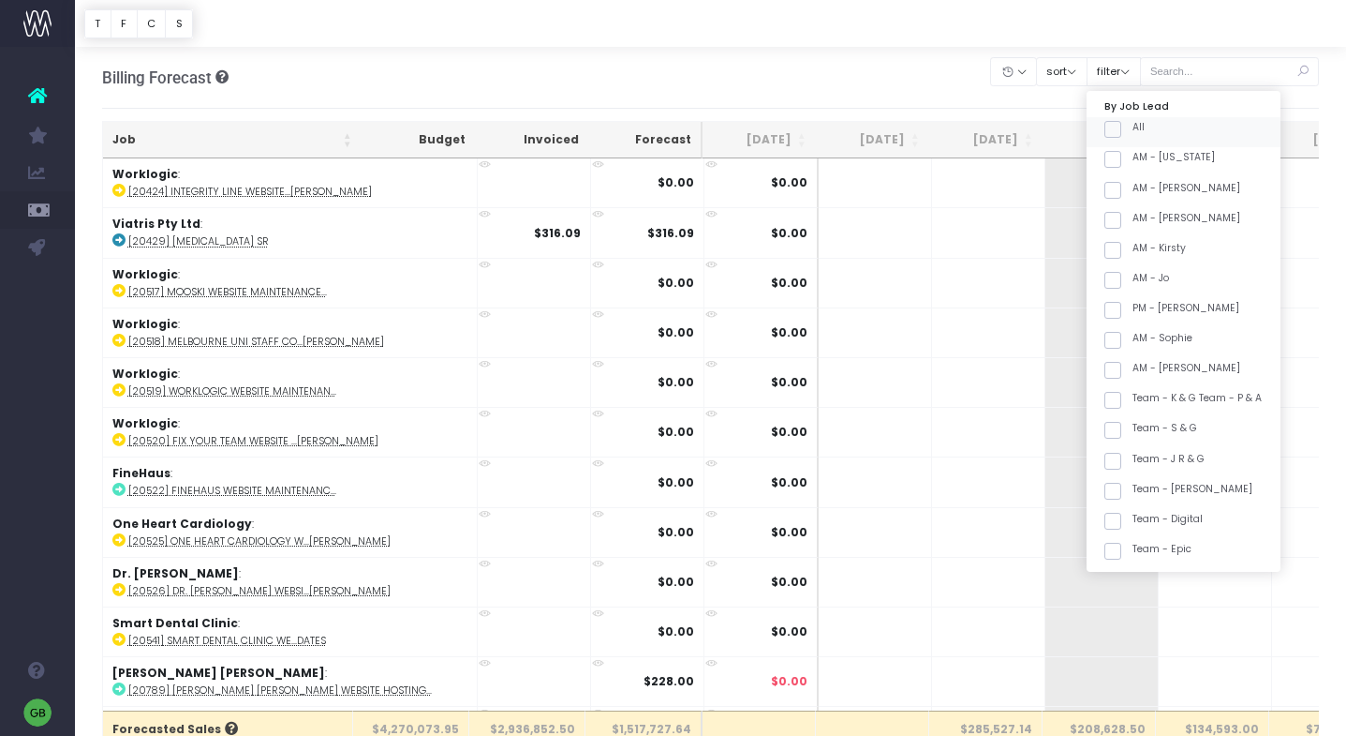
checkbox input "false"
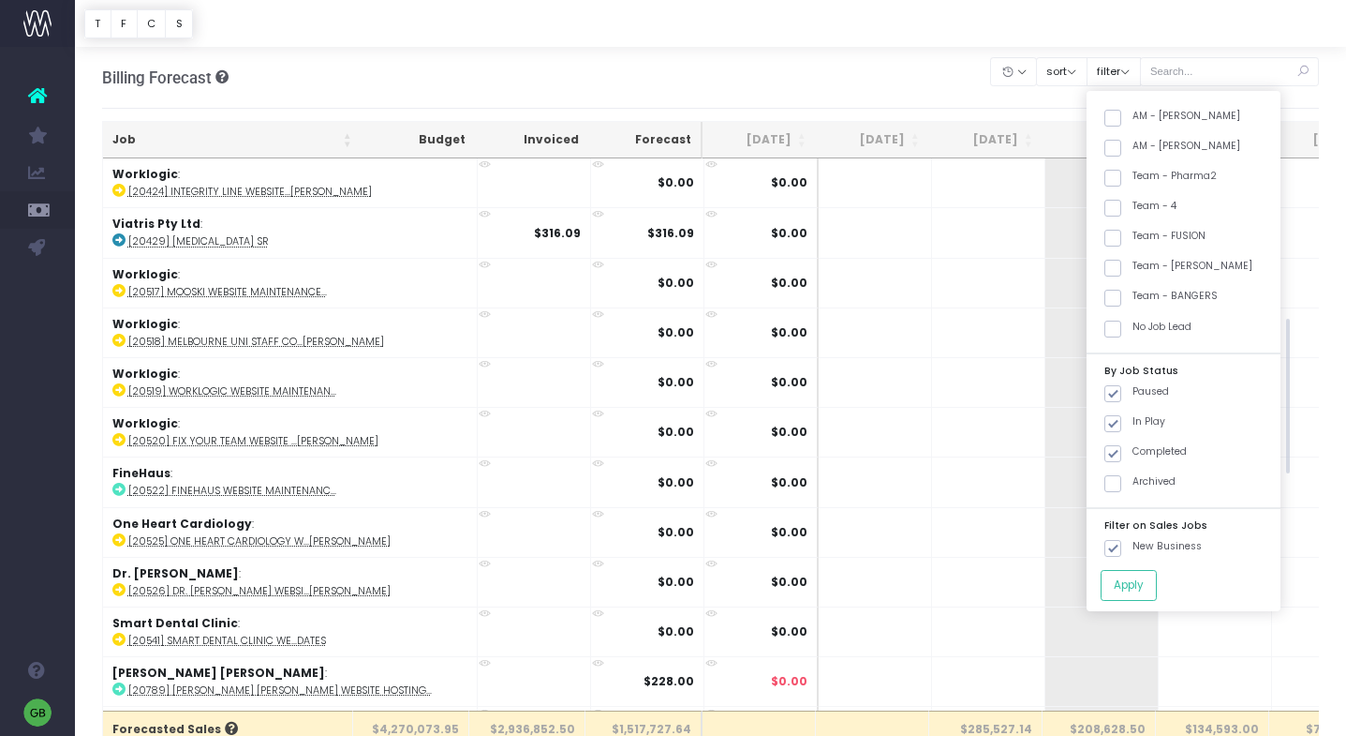
scroll to position [674, 0]
click at [1122, 178] on span at bounding box center [1113, 178] width 17 height 17
click at [1135, 178] on input "Team - Pharma2" at bounding box center [1139, 175] width 12 height 12
checkbox input "true"
click at [1122, 297] on span at bounding box center [1113, 298] width 17 height 17
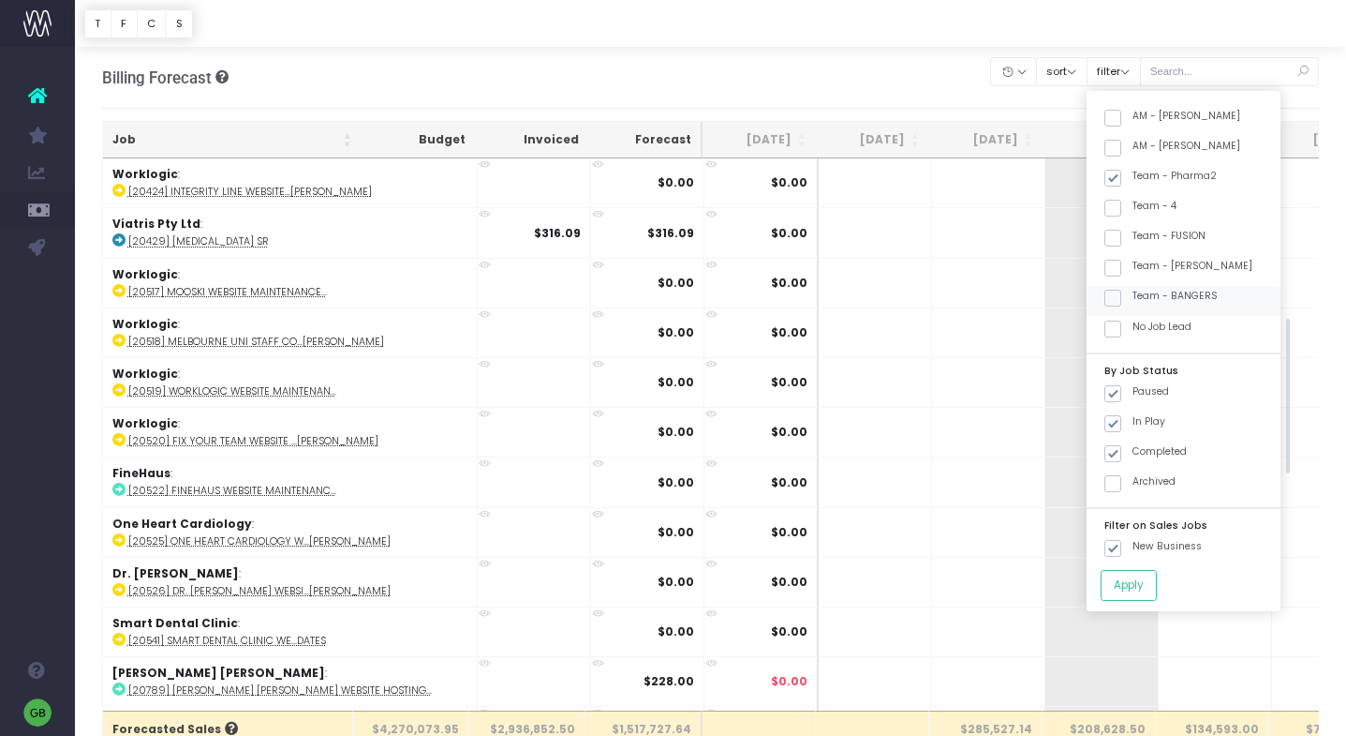
click at [1140, 297] on input "Team - BANGERS" at bounding box center [1139, 295] width 12 height 12
checkbox input "true"
click at [1152, 585] on button "Apply" at bounding box center [1129, 585] width 56 height 31
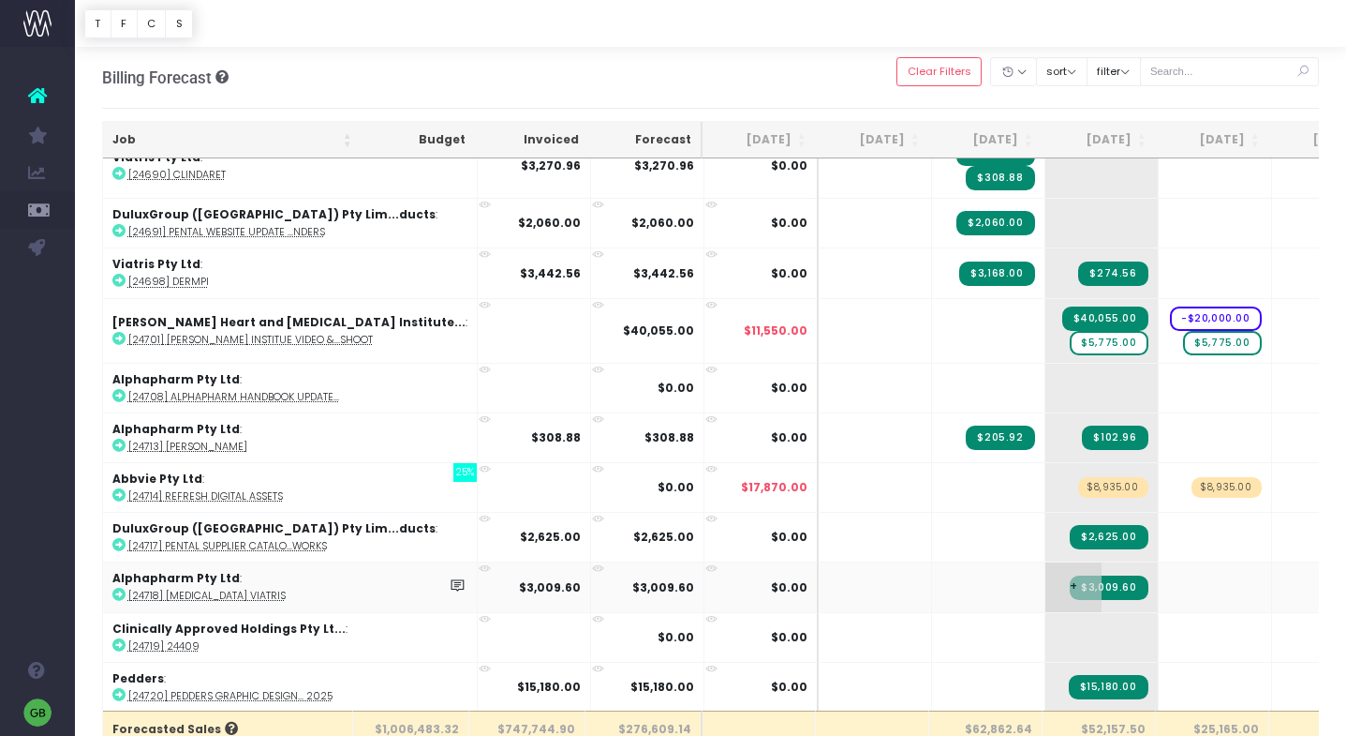
scroll to position [7408, 0]
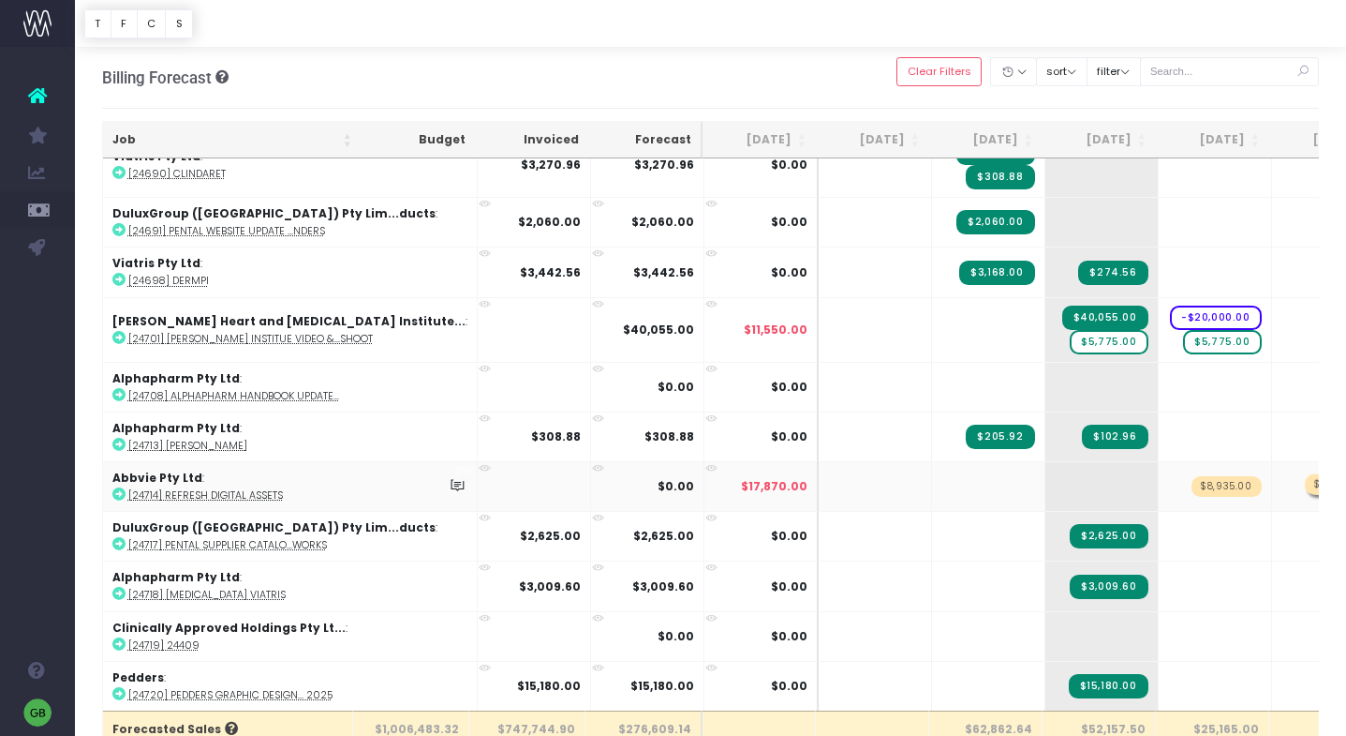
drag, startPoint x: 1010, startPoint y: 462, endPoint x: 1215, endPoint y: 462, distance: 205.2
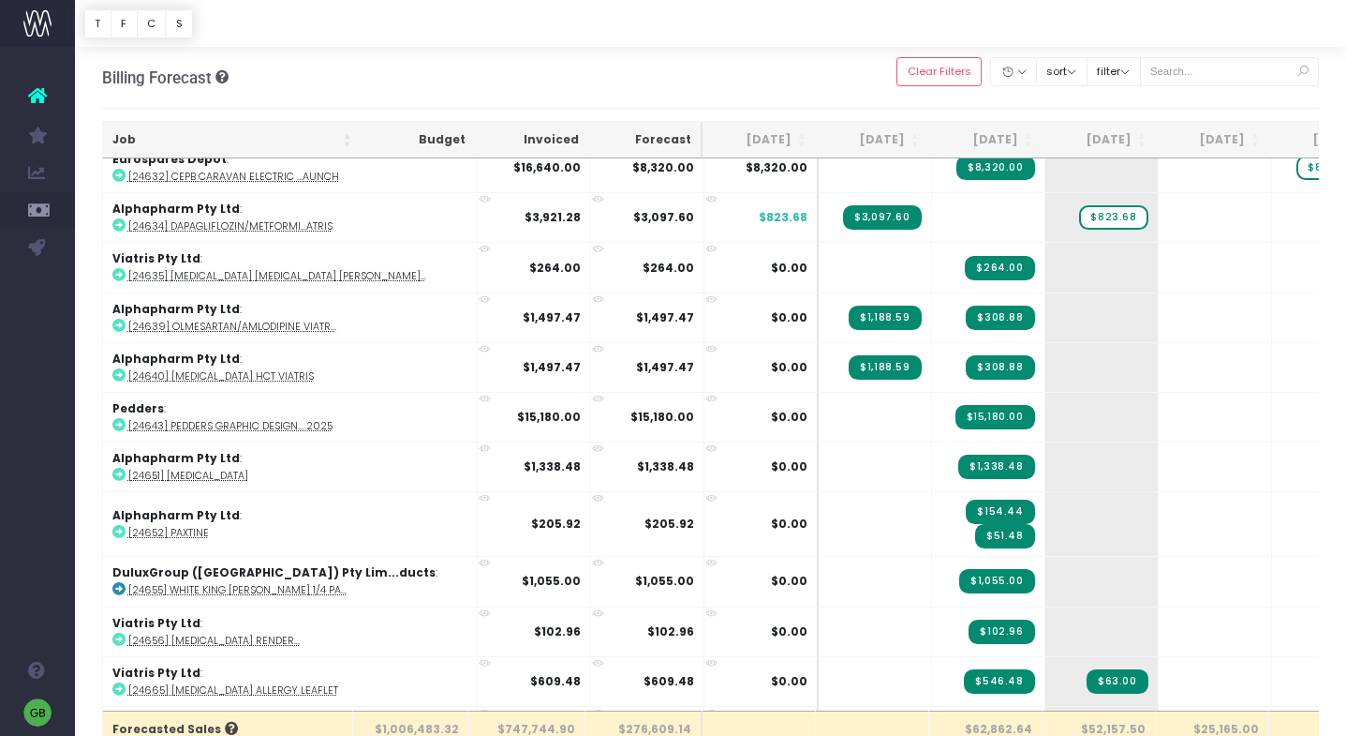
scroll to position [7930, 0]
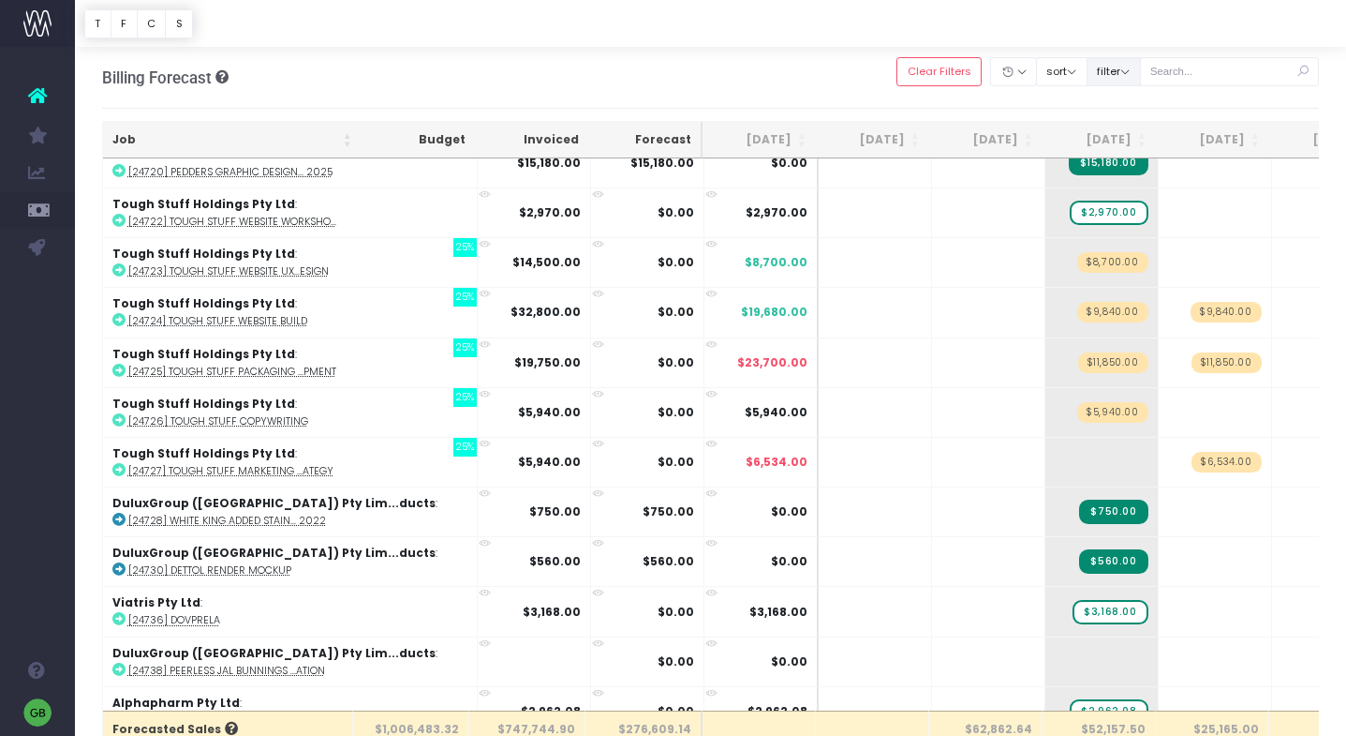
click at [1141, 65] on button "filter" at bounding box center [1114, 71] width 54 height 29
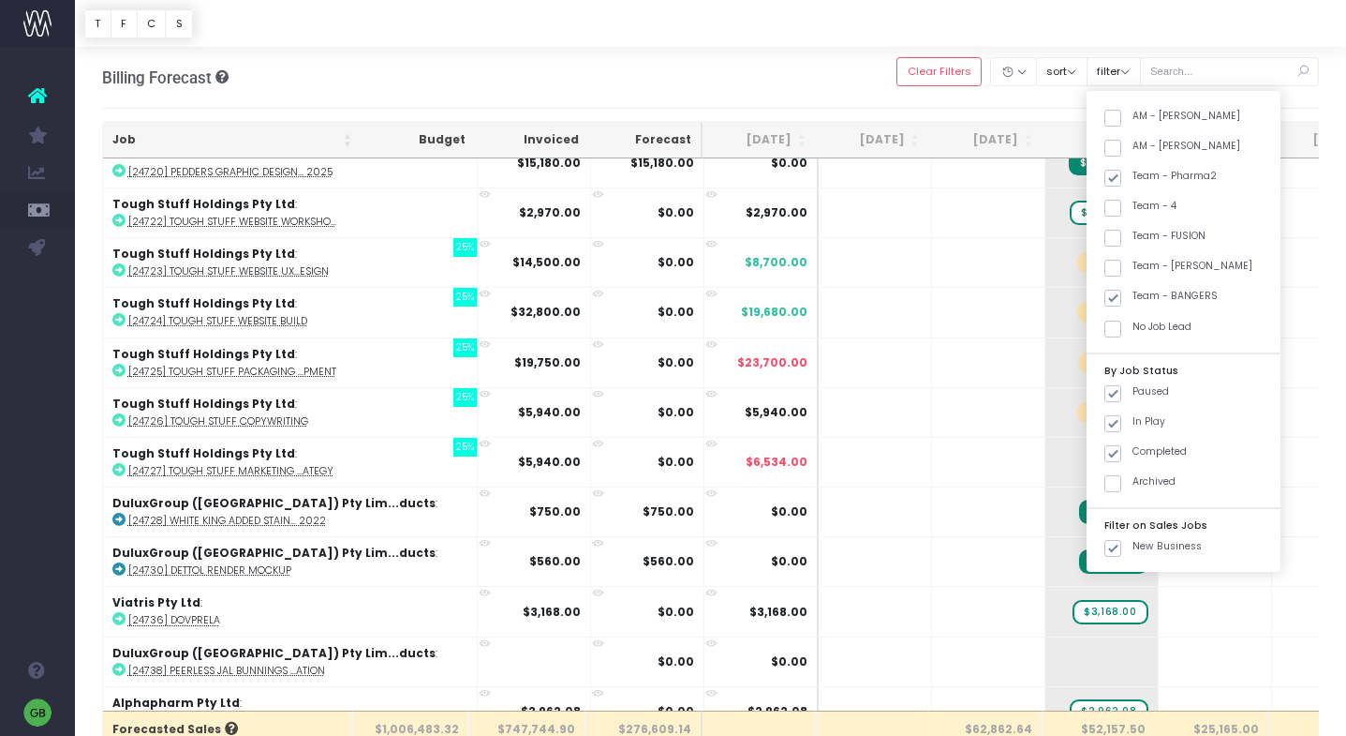
click at [1173, 715] on th "$25,165.00" at bounding box center [1212, 727] width 113 height 34
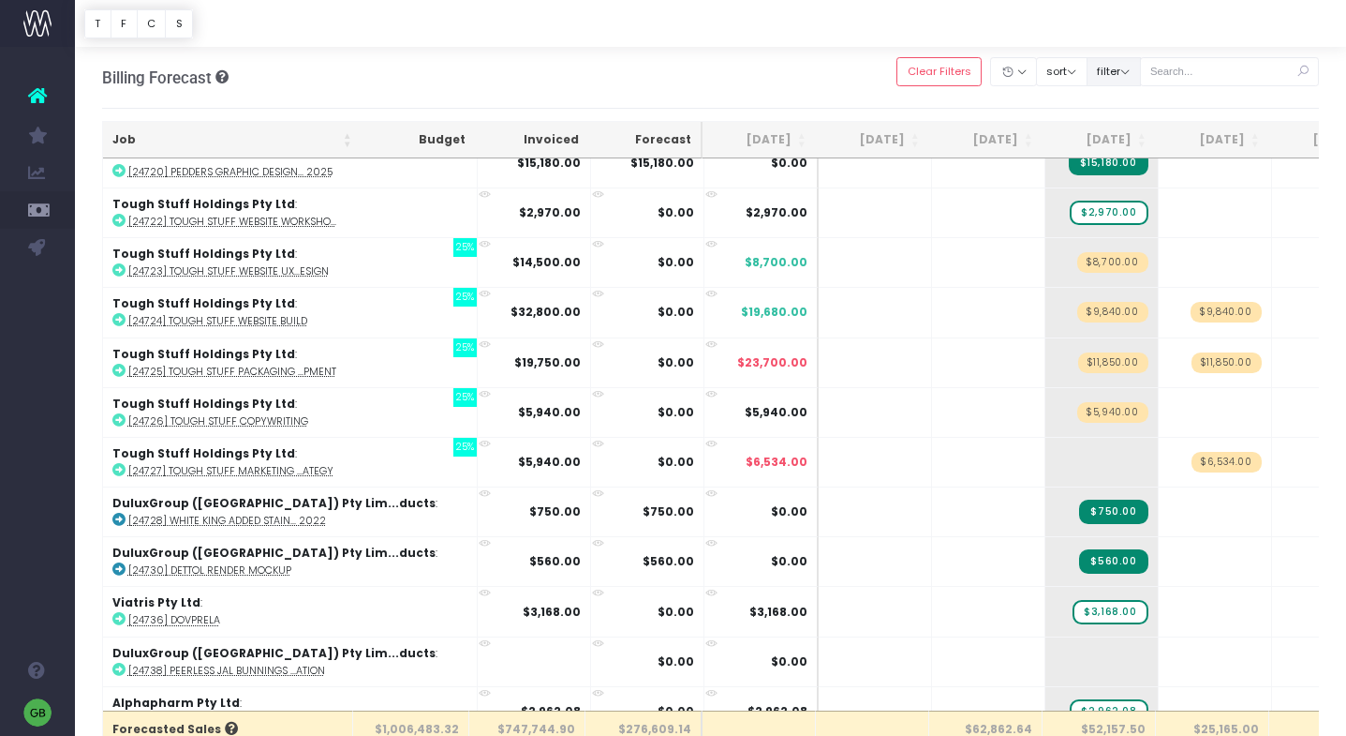
click at [1141, 70] on button "filter" at bounding box center [1114, 71] width 54 height 29
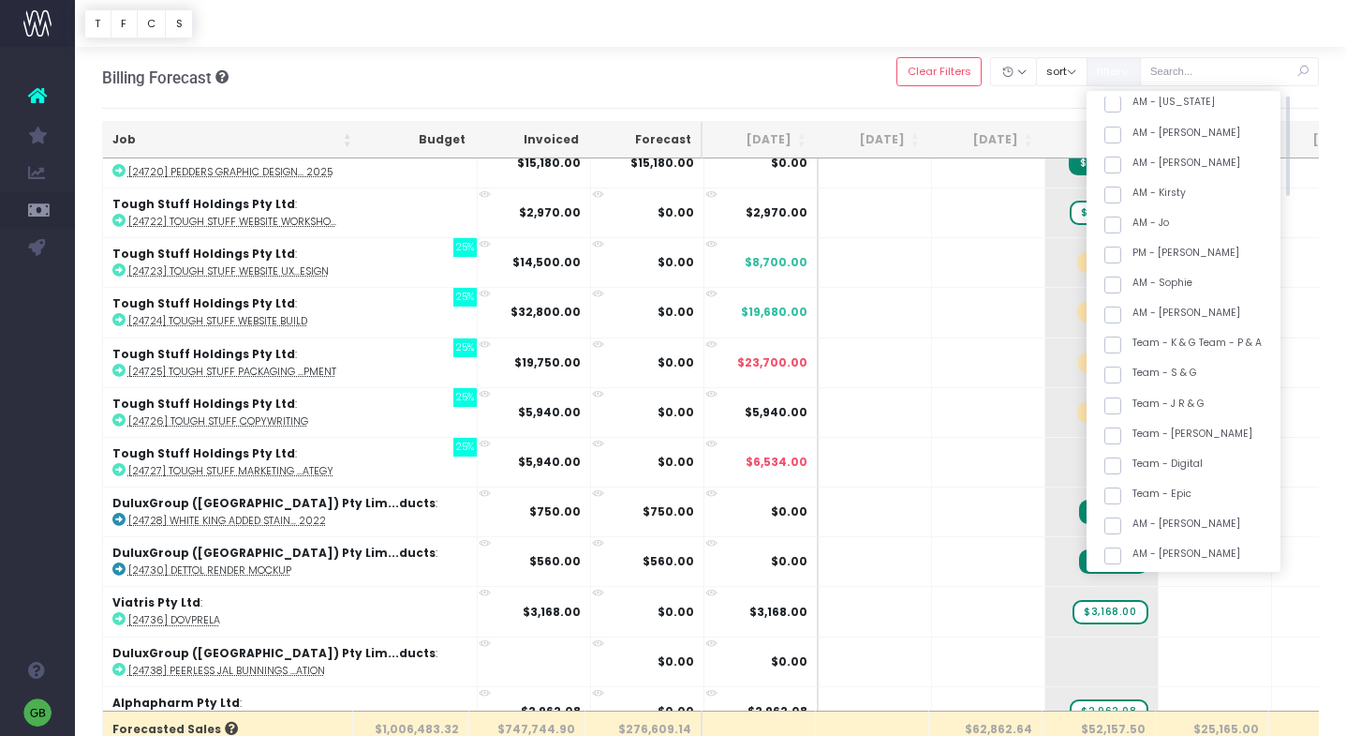
scroll to position [0, 0]
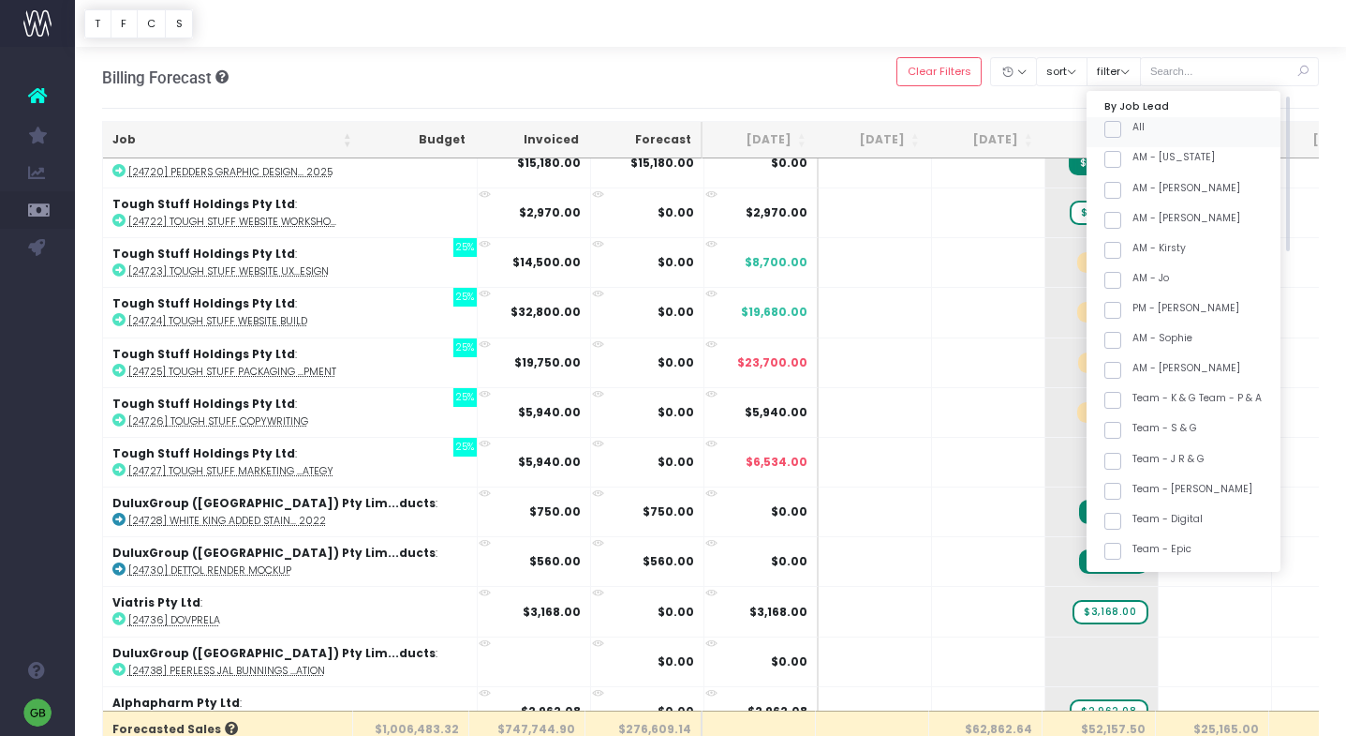
click at [1122, 126] on span at bounding box center [1113, 129] width 17 height 17
click at [1141, 126] on input "All" at bounding box center [1139, 126] width 12 height 12
checkbox input "true"
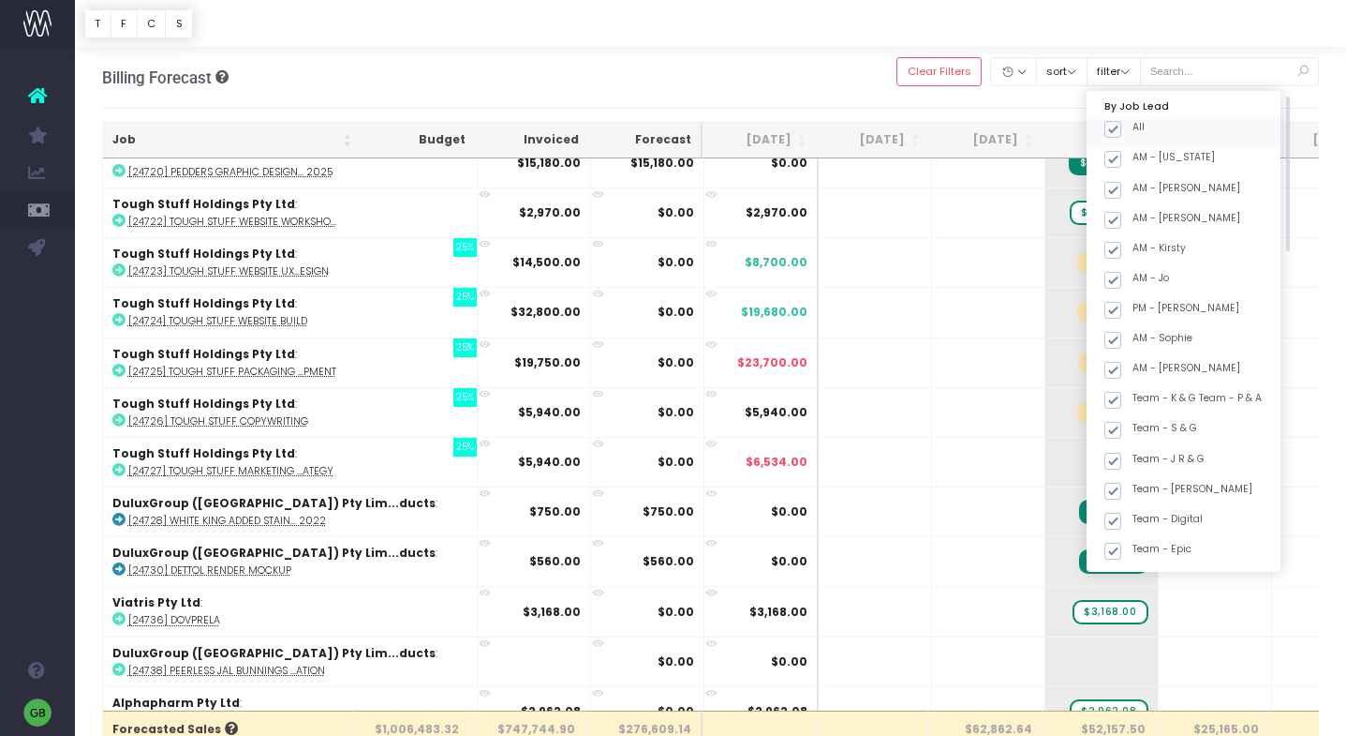
checkbox input "true"
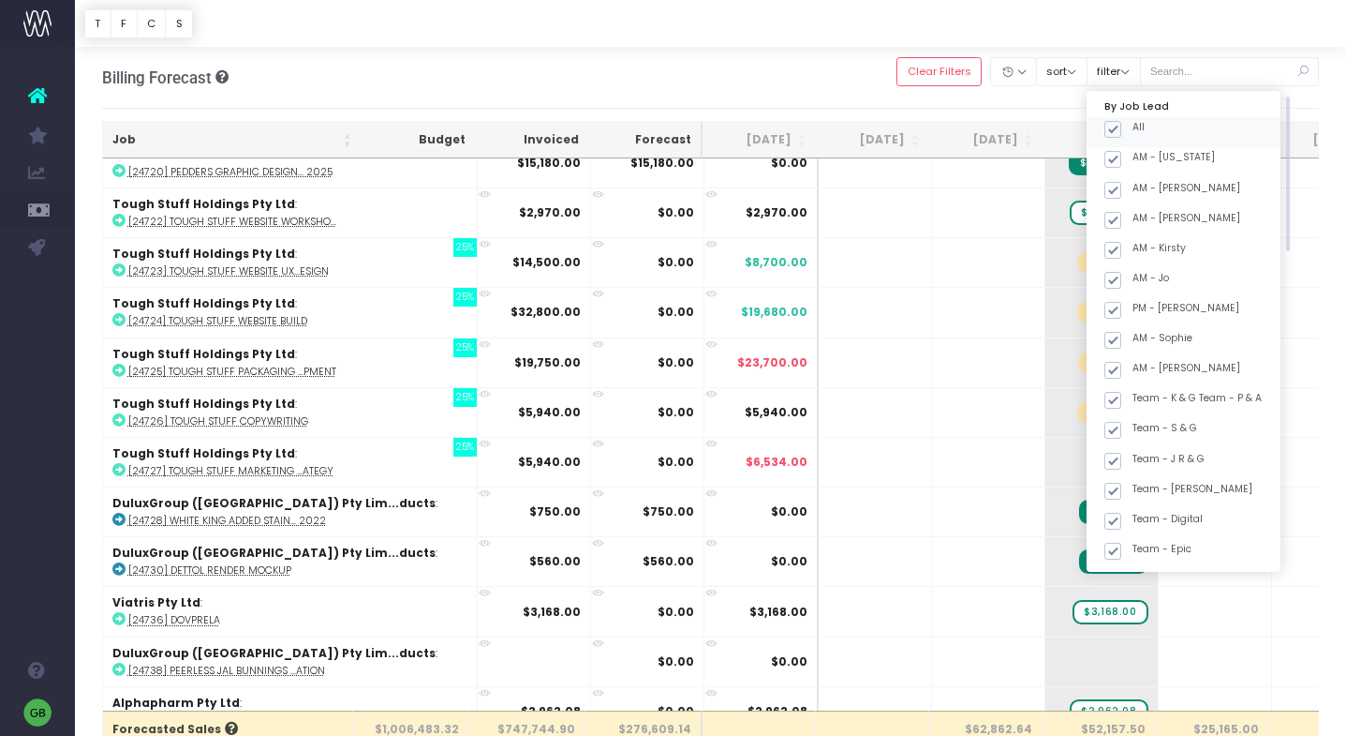
checkbox input "true"
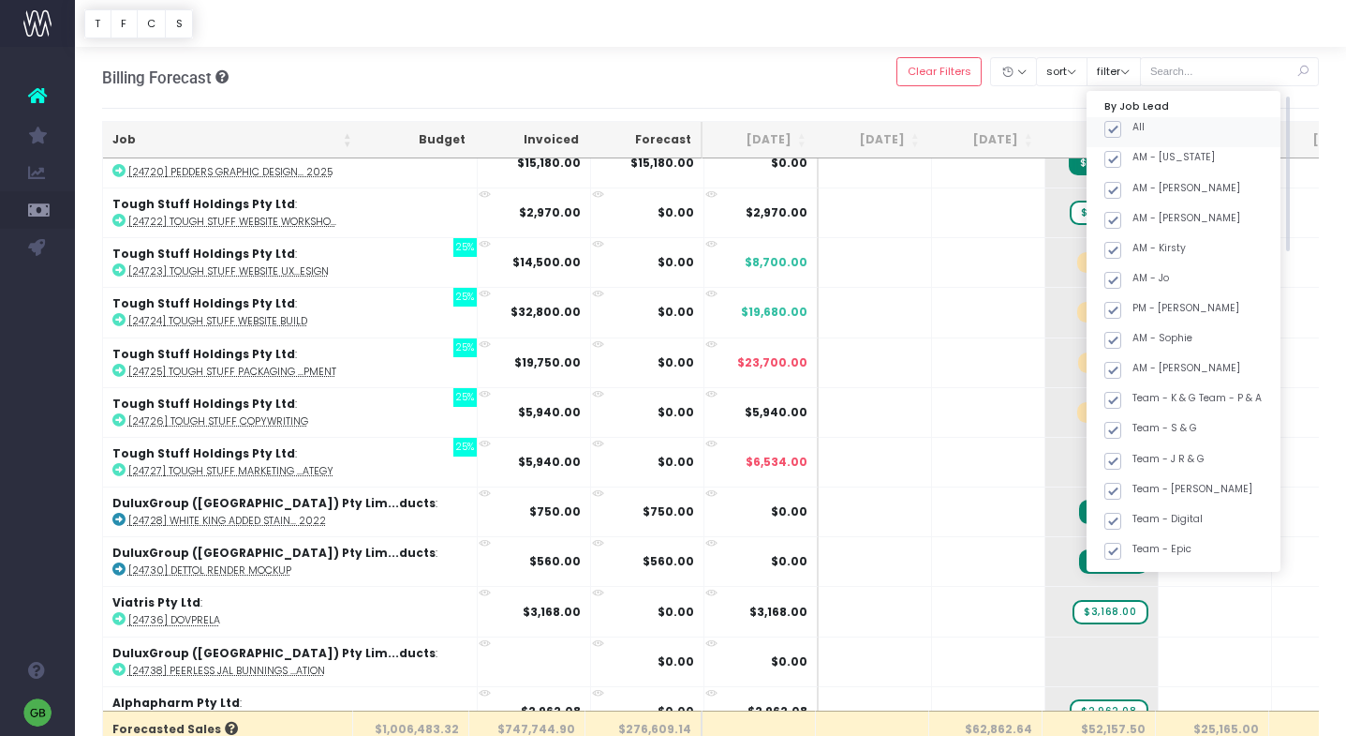
checkbox input "true"
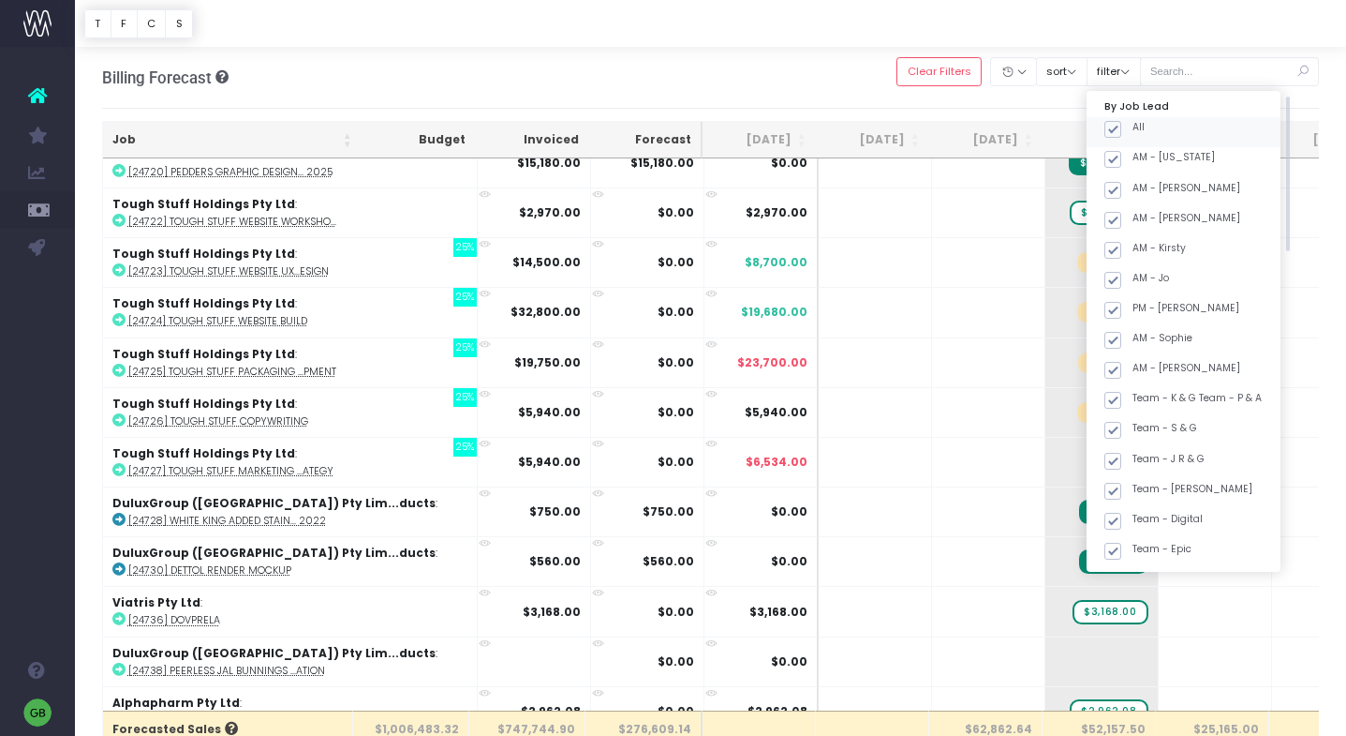
checkbox input "true"
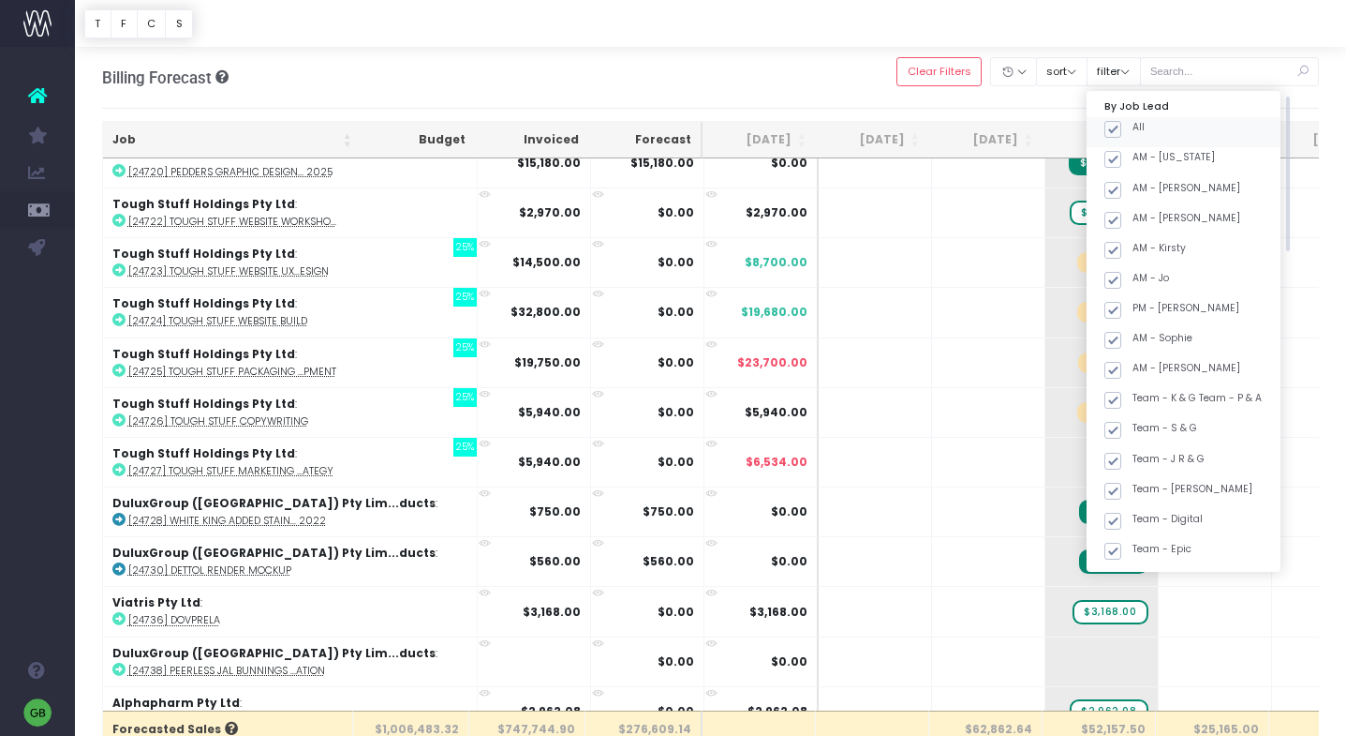
checkbox input "true"
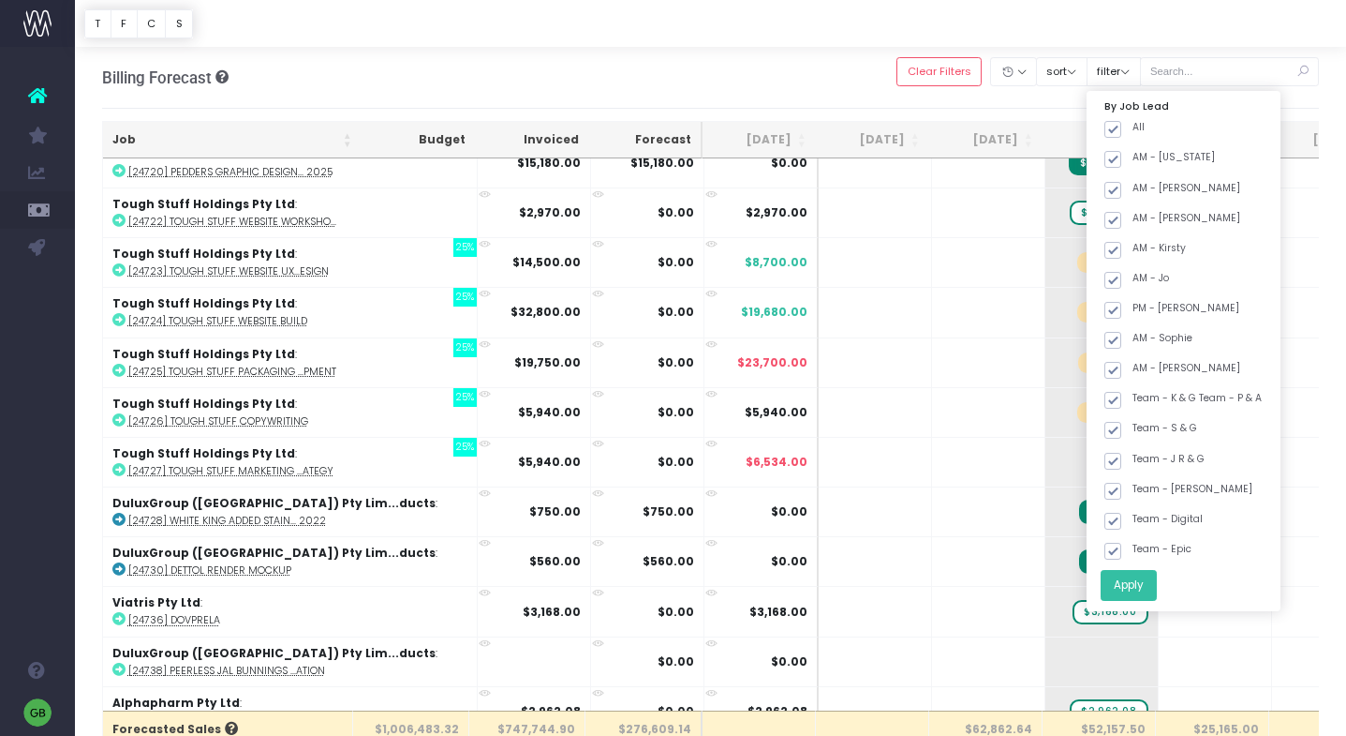
click at [1157, 593] on button "Apply" at bounding box center [1129, 585] width 56 height 31
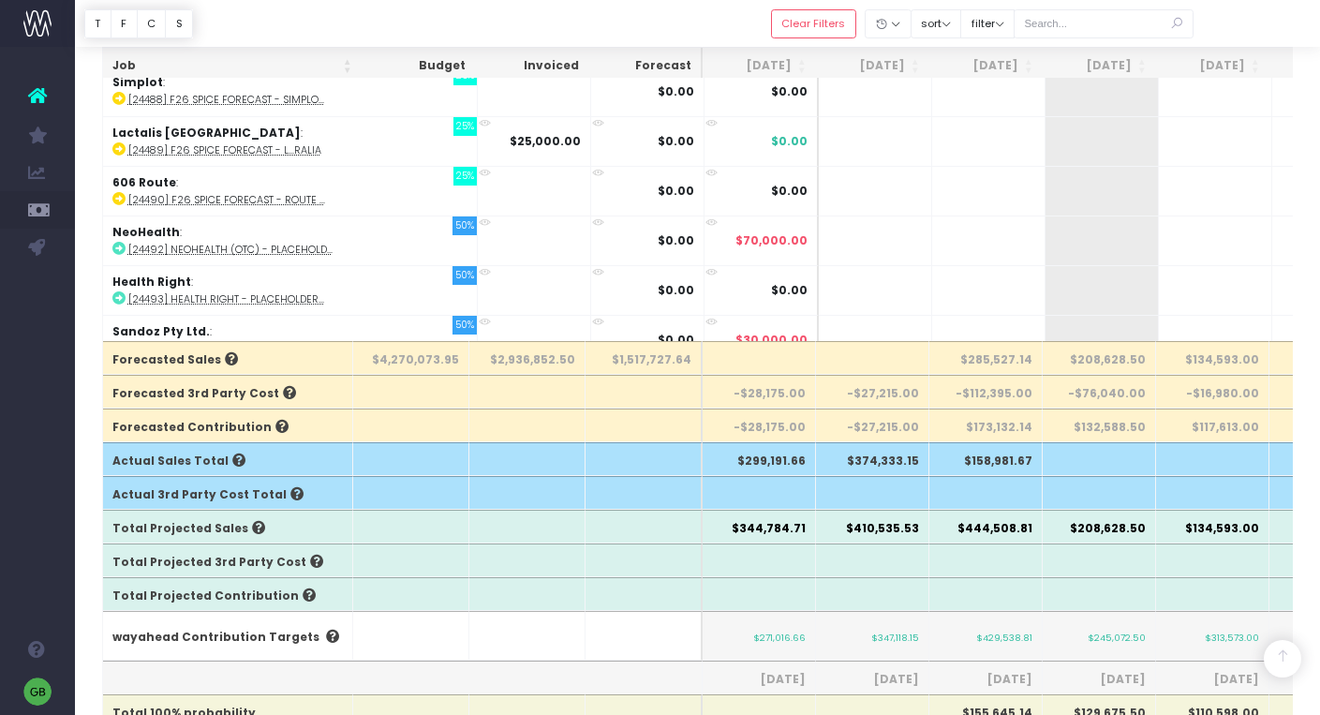
scroll to position [10820, 0]
